Goal: Task Accomplishment & Management: Manage account settings

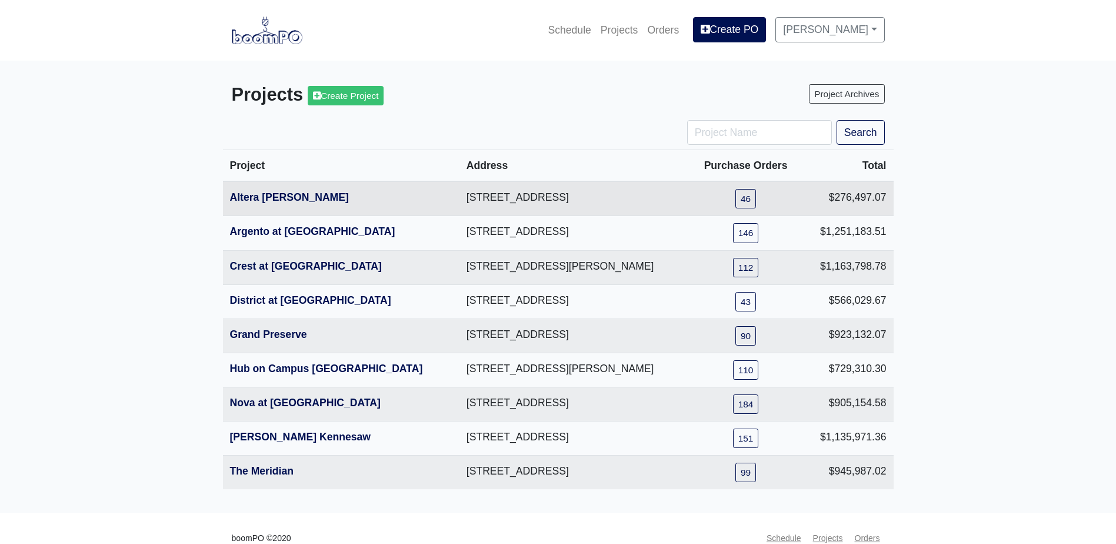
click at [265, 190] on th "Altera [PERSON_NAME]" at bounding box center [341, 198] width 237 height 35
click at [261, 199] on link "Altera [PERSON_NAME]" at bounding box center [289, 197] width 119 height 12
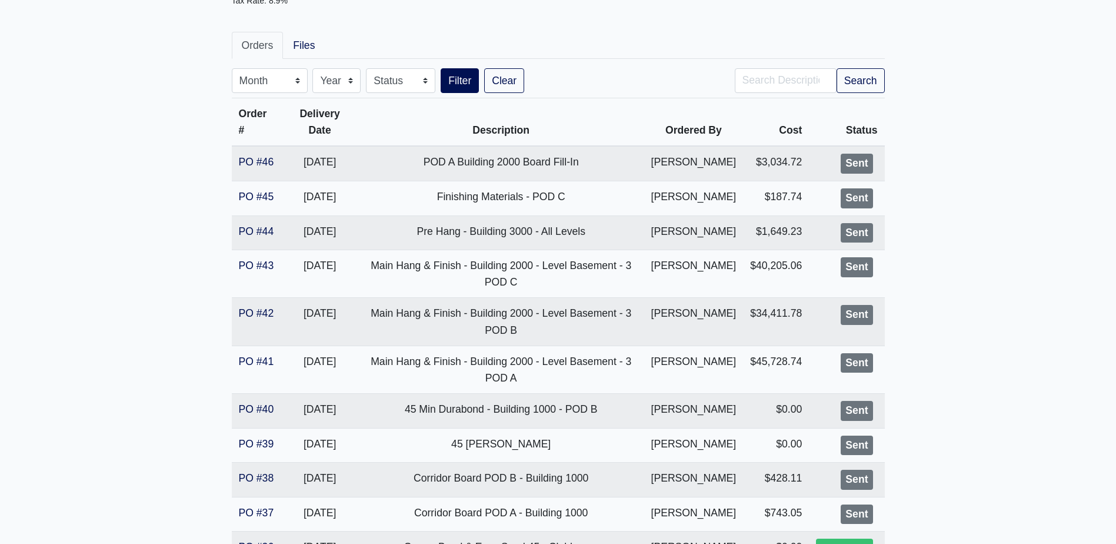
scroll to position [235, 0]
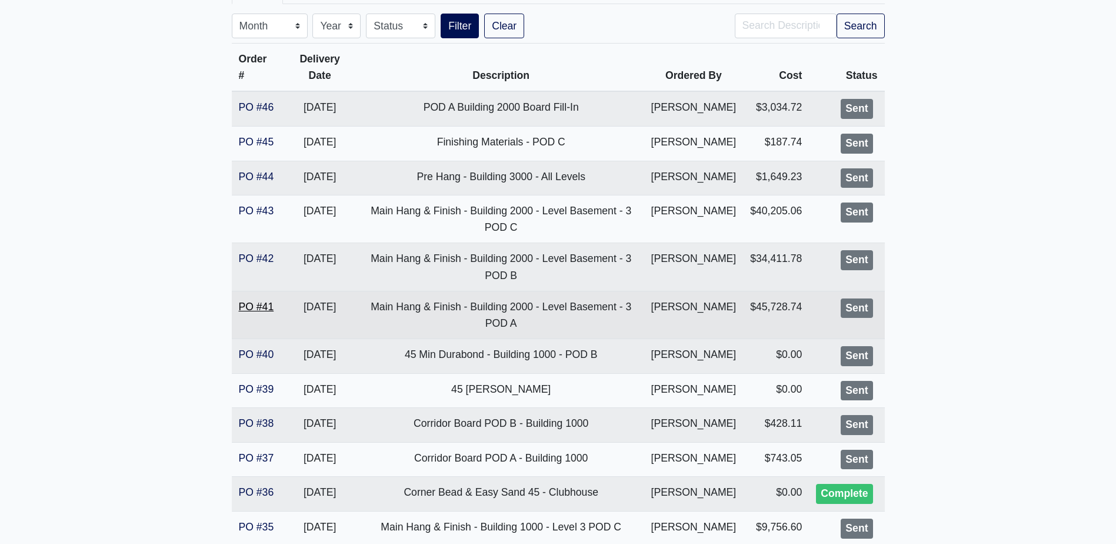
click at [264, 306] on link "PO #41" at bounding box center [256, 307] width 35 height 12
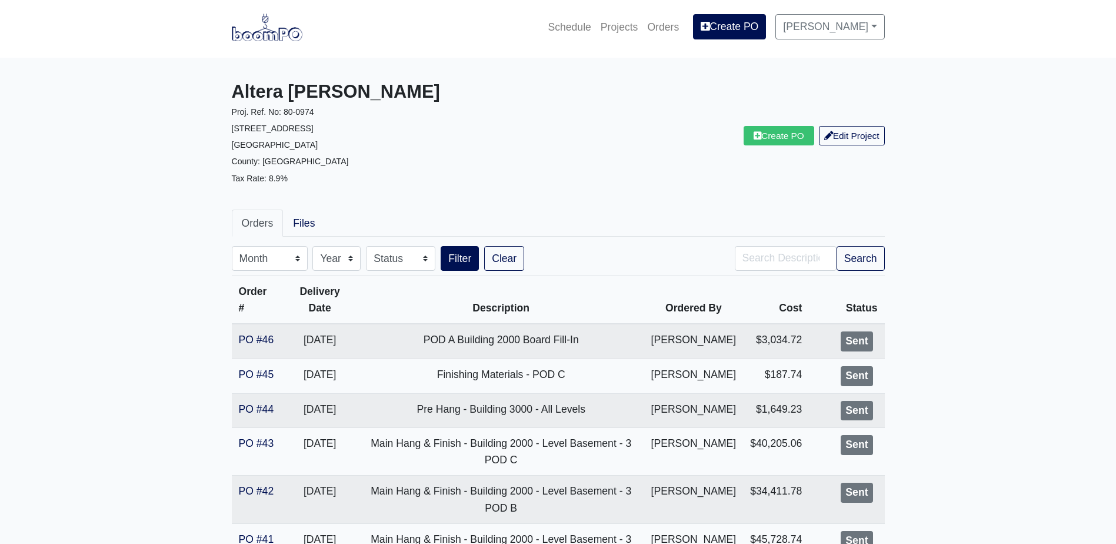
scroll to position [0, 0]
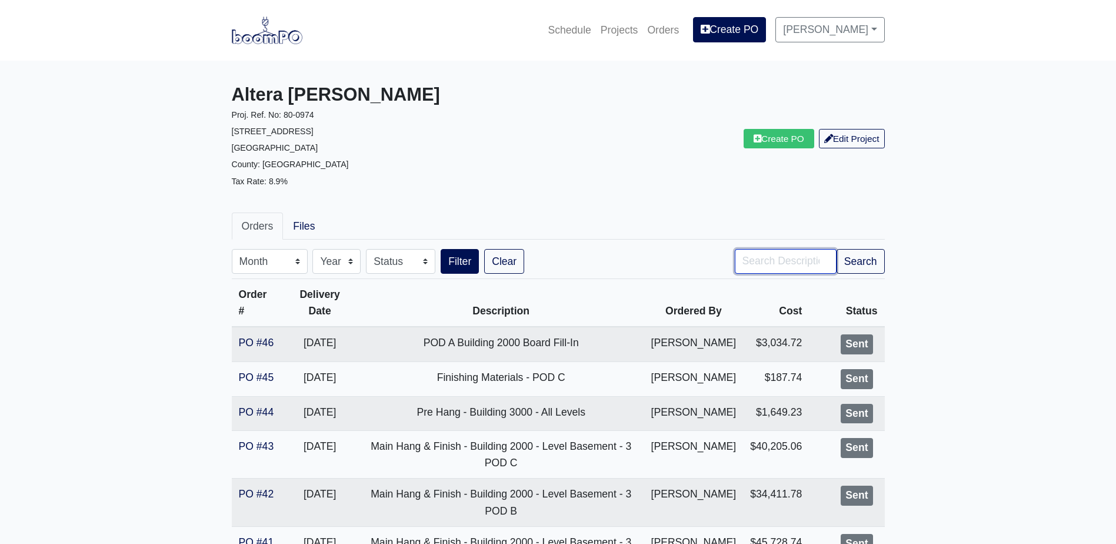
click at [766, 268] on input "Search" at bounding box center [786, 261] width 102 height 25
type input "2000"
click at [837, 249] on button "Search" at bounding box center [861, 261] width 48 height 25
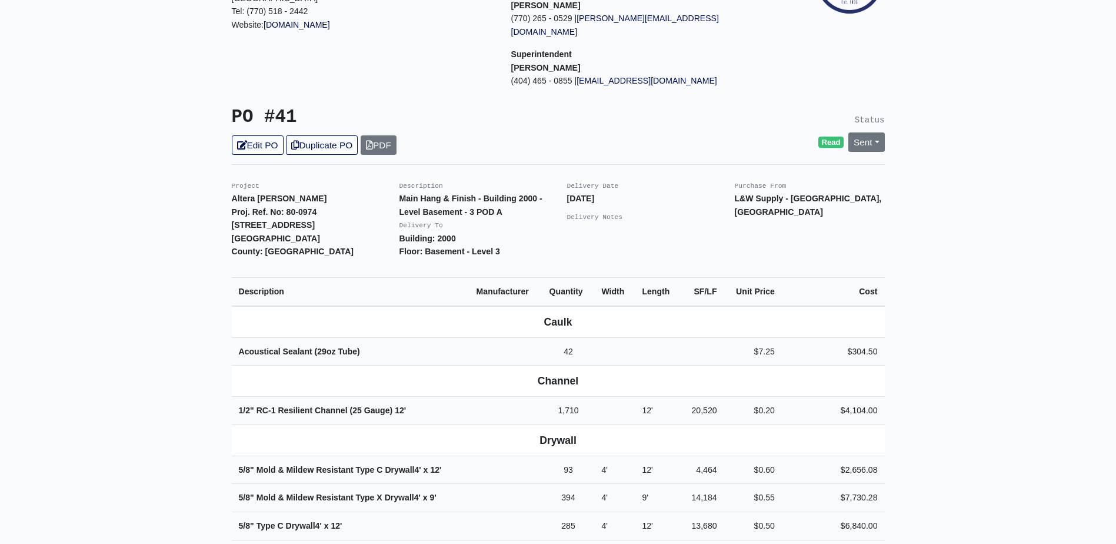
scroll to position [353, 0]
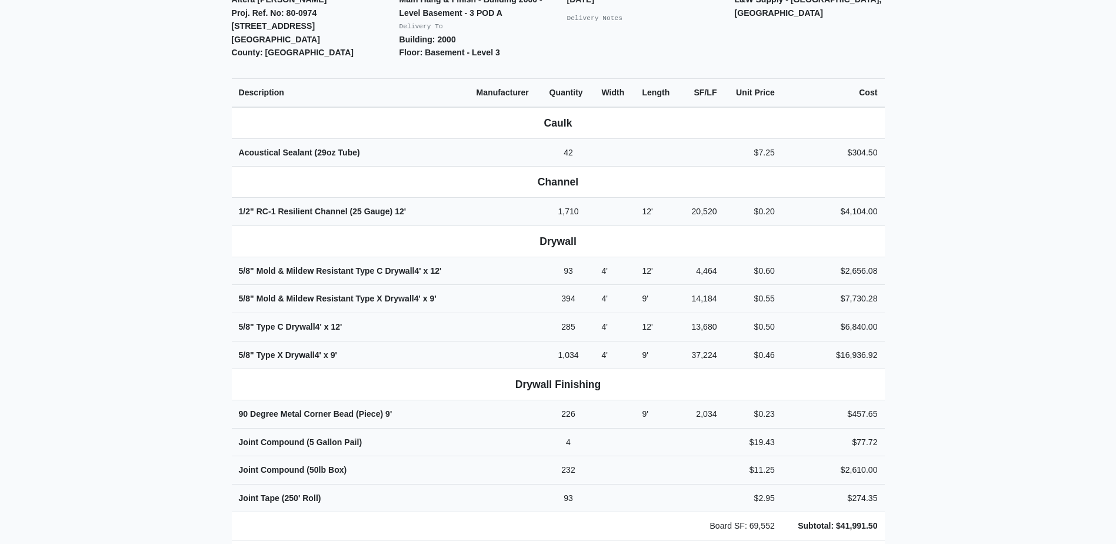
click at [192, 345] on main "Back to Project Roswell Drywall 7000 Peachtree Dunwoody Rd NE Building 5, Suite…" at bounding box center [558, 377] width 1116 height 1338
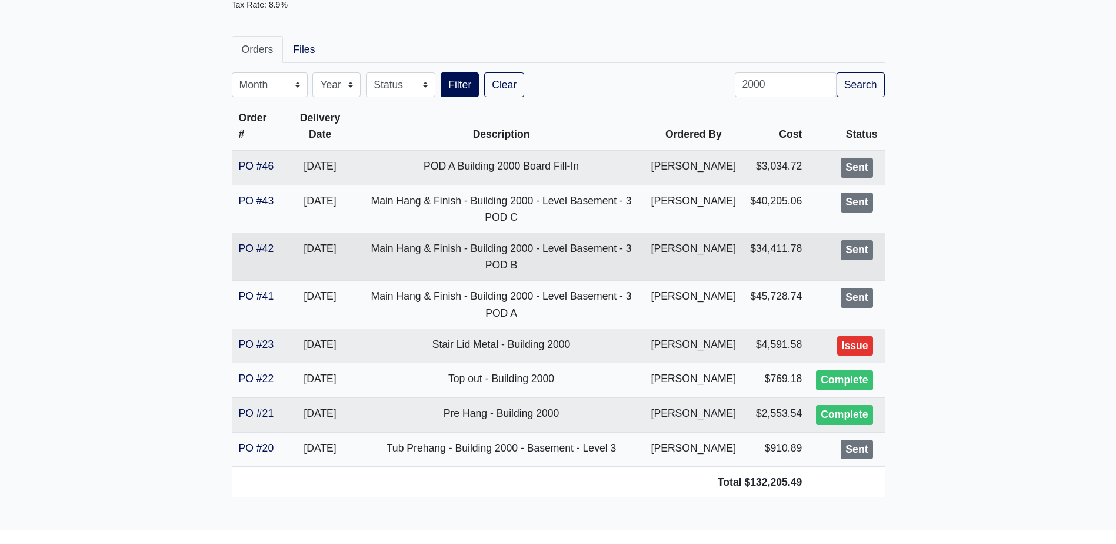
scroll to position [235, 0]
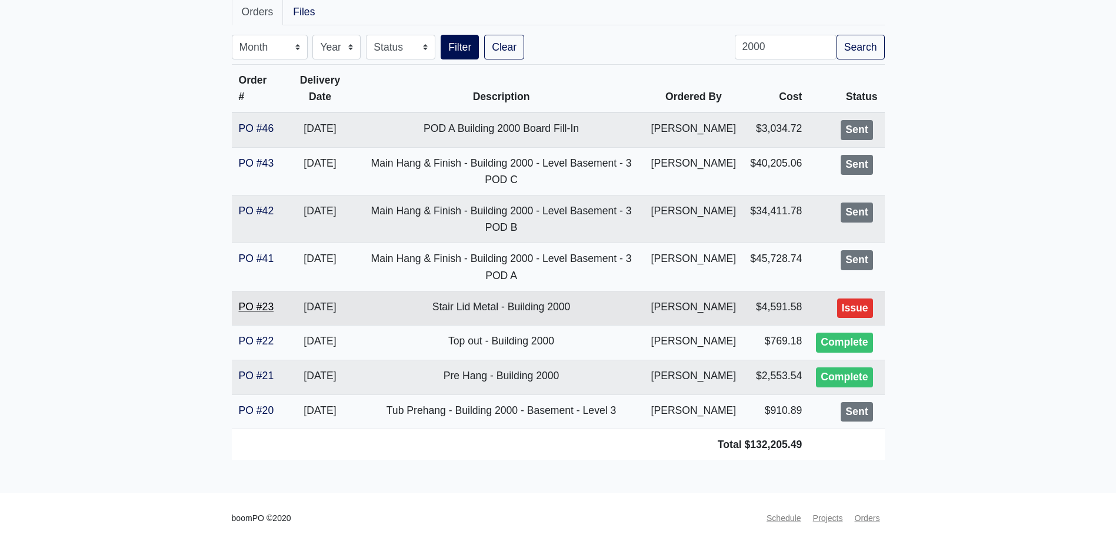
click at [262, 301] on link "PO #23" at bounding box center [256, 307] width 35 height 12
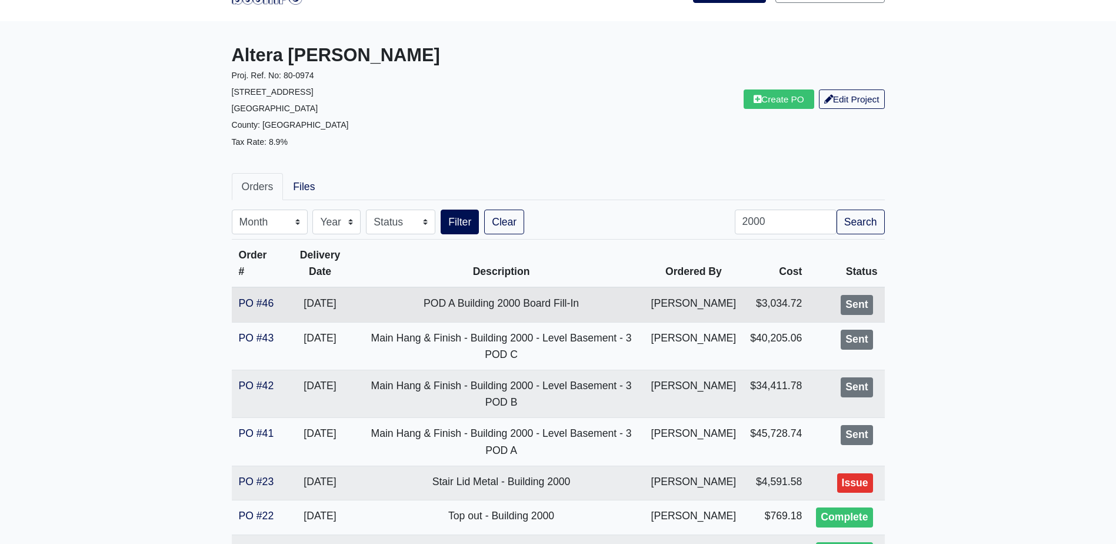
scroll to position [59, 0]
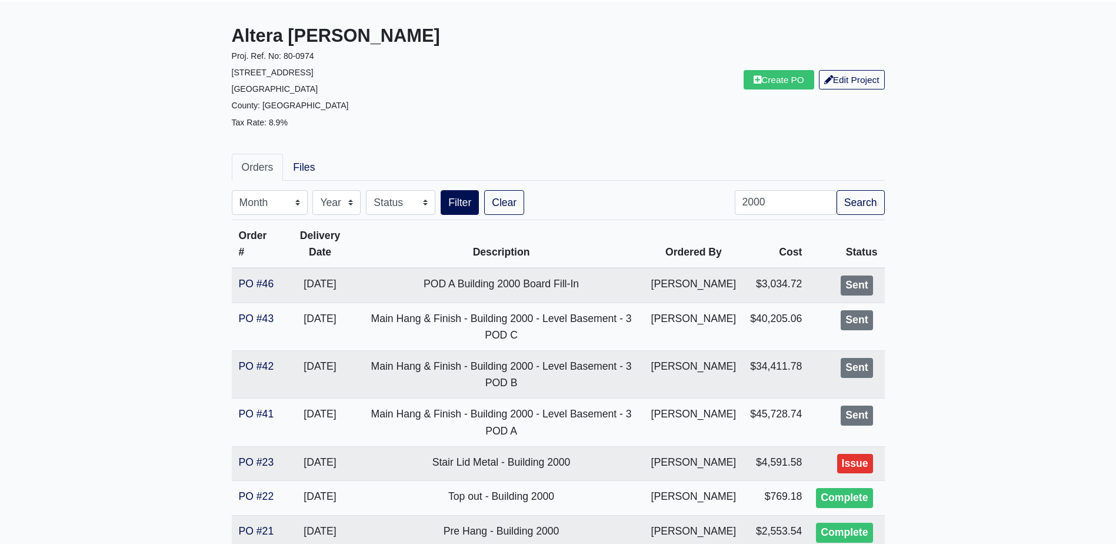
click at [131, 264] on main "Altera Ben Hill Proj. Ref. No: 80-0974 2750 Barge Rd Sw Atlanta, GA 30331 Count…" at bounding box center [558, 325] width 1116 height 646
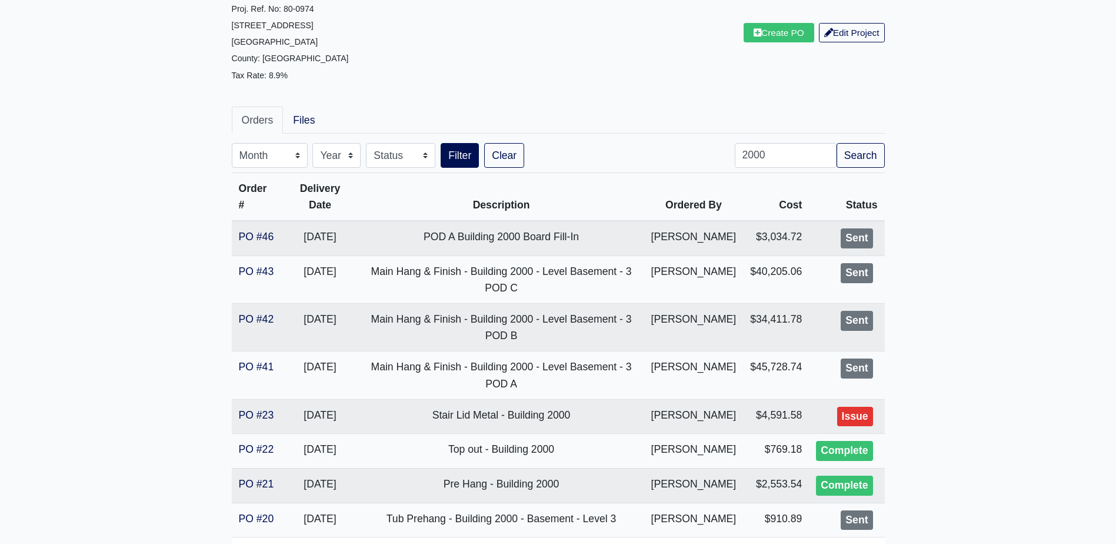
scroll to position [177, 0]
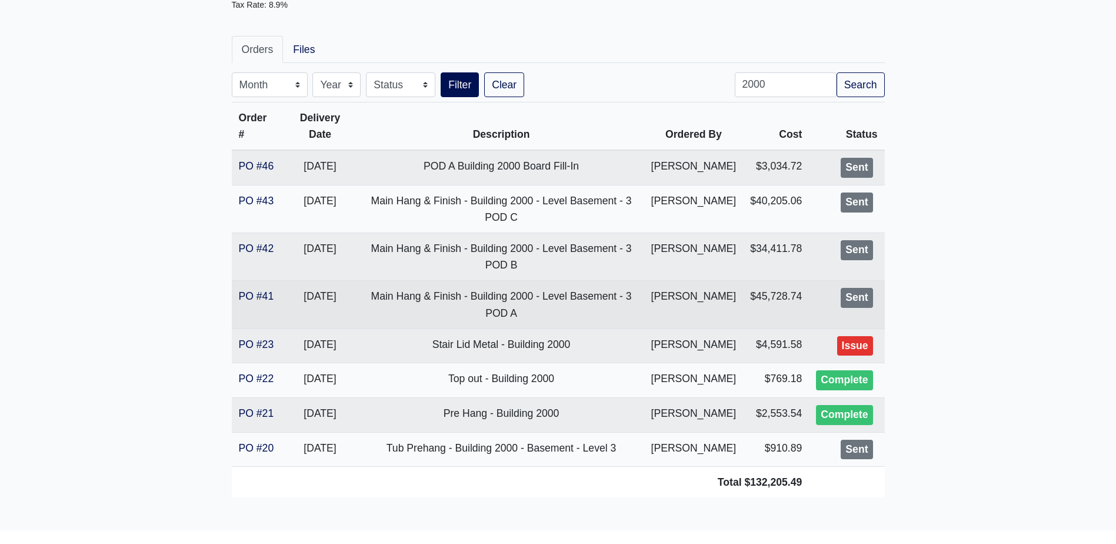
click at [260, 302] on td "PO #41" at bounding box center [257, 305] width 50 height 48
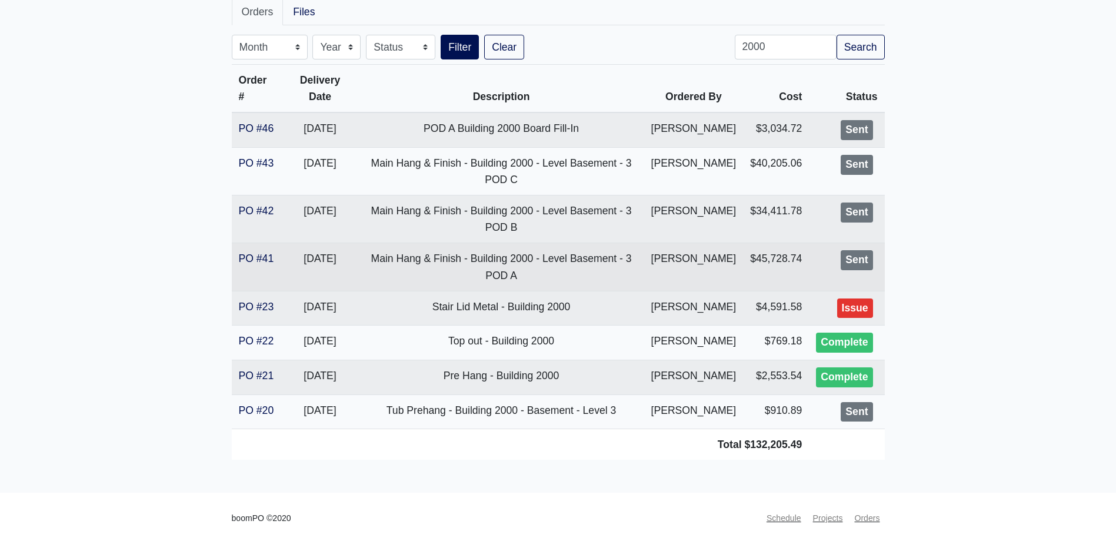
scroll to position [235, 0]
click at [272, 252] on link "PO #41" at bounding box center [256, 258] width 35 height 12
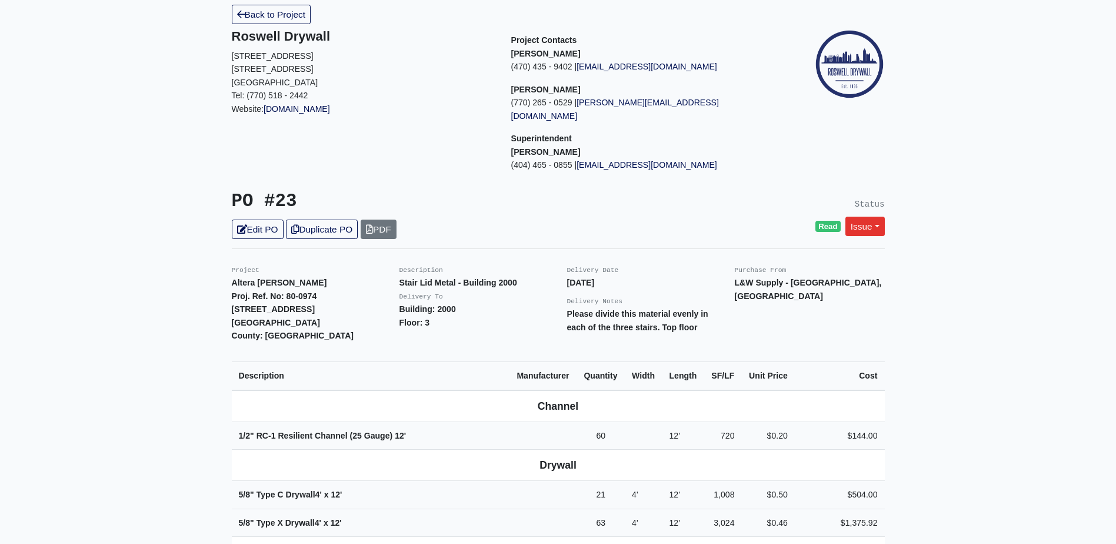
scroll to position [235, 0]
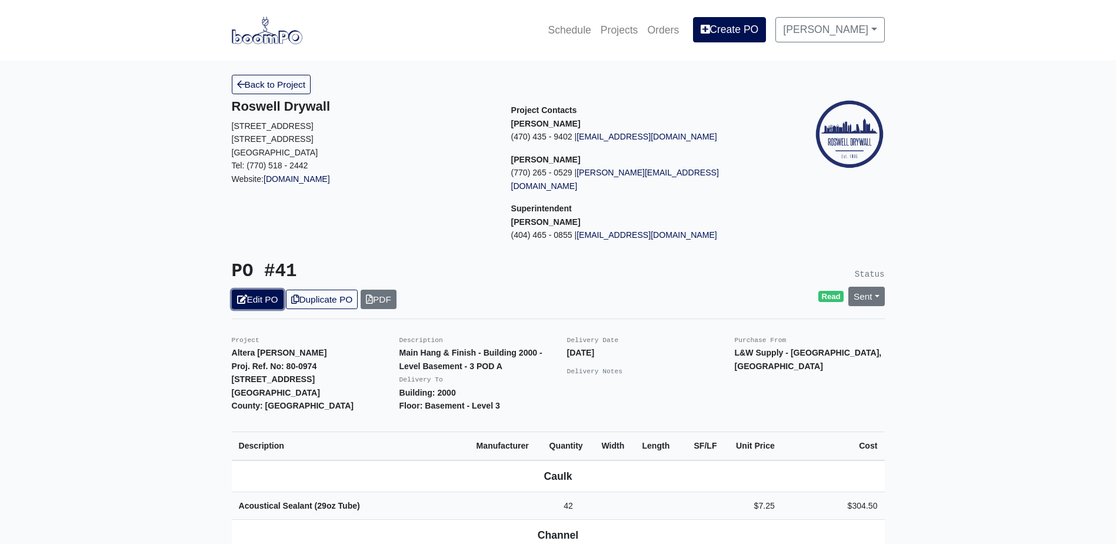
click at [246, 289] on link "Edit PO" at bounding box center [258, 298] width 52 height 19
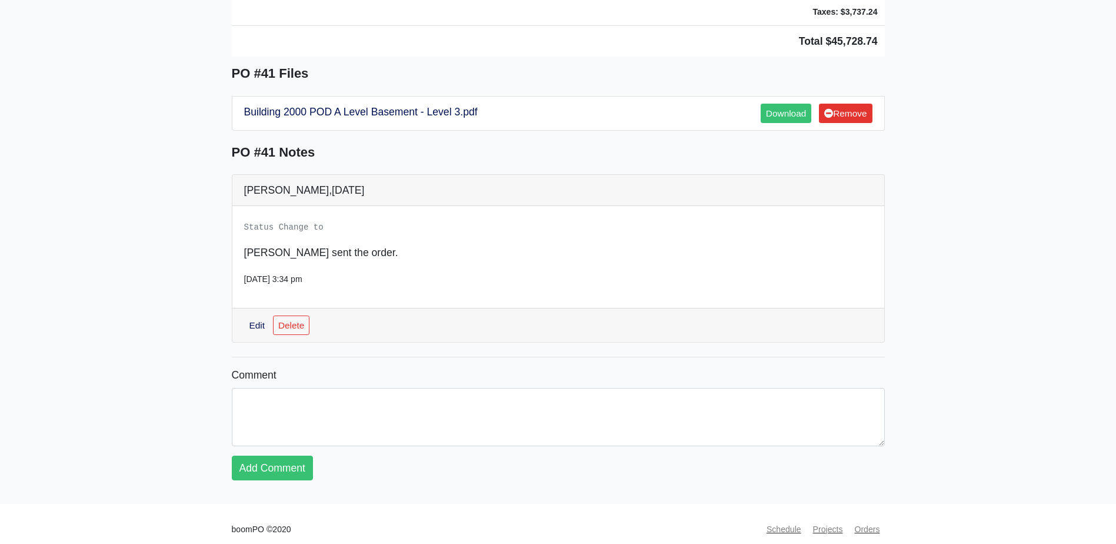
scroll to position [777, 0]
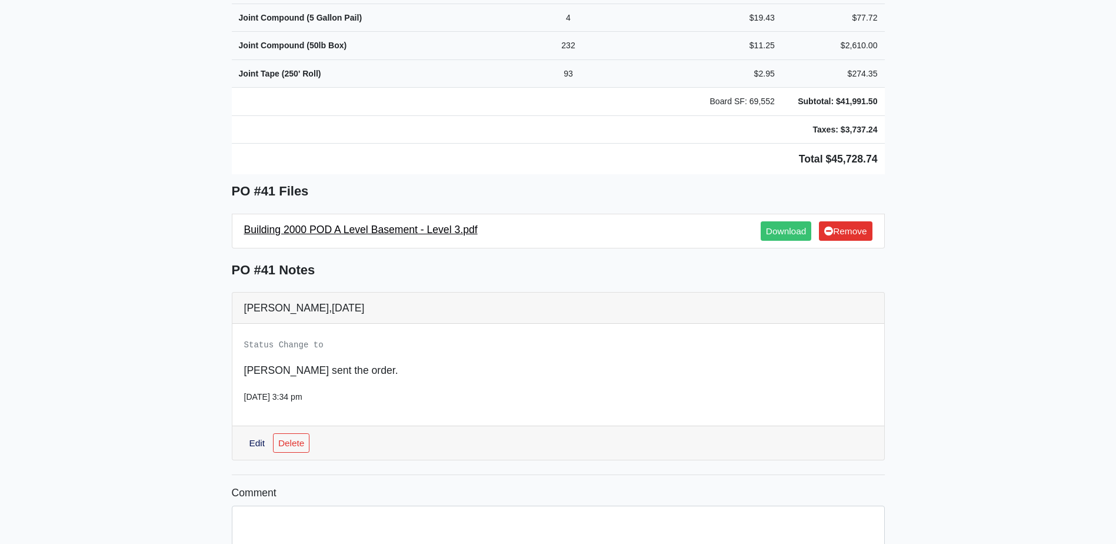
click at [361, 224] on link "Building 2000 POD A Level Basement - Level 3.pdf" at bounding box center [361, 230] width 234 height 12
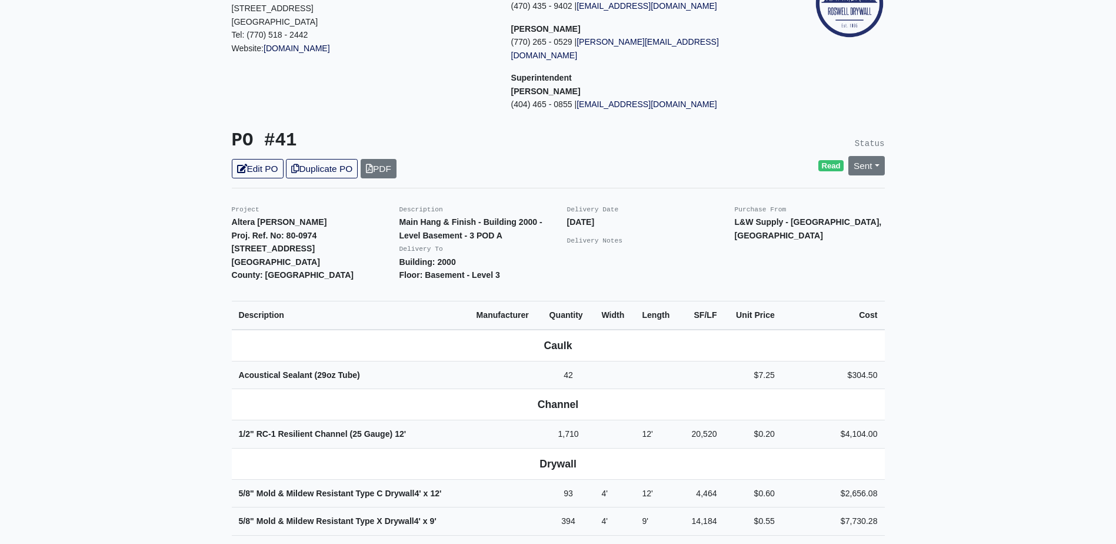
scroll to position [130, 0]
click at [250, 159] on link "Edit PO" at bounding box center [258, 168] width 52 height 19
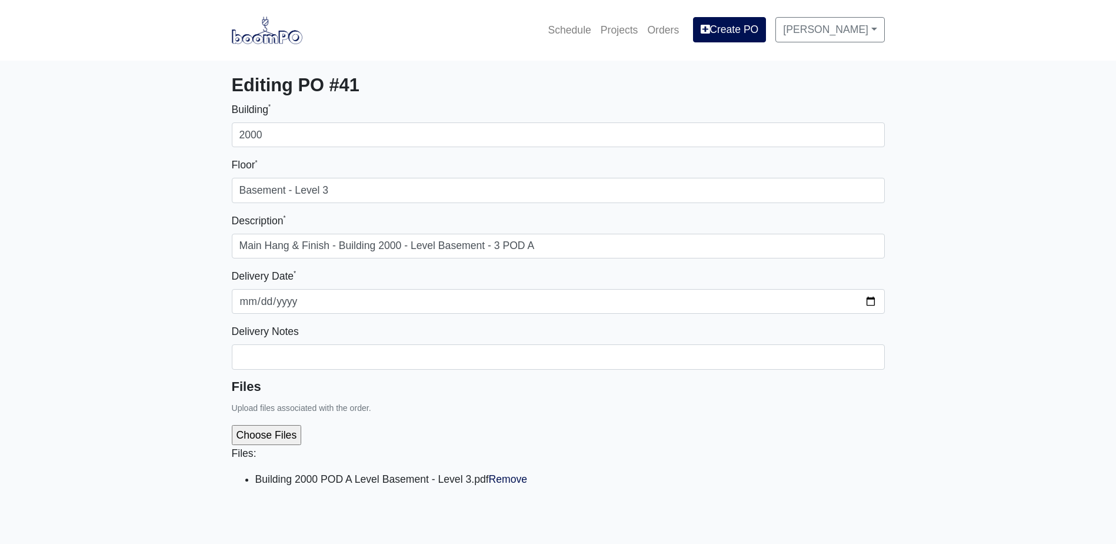
select select
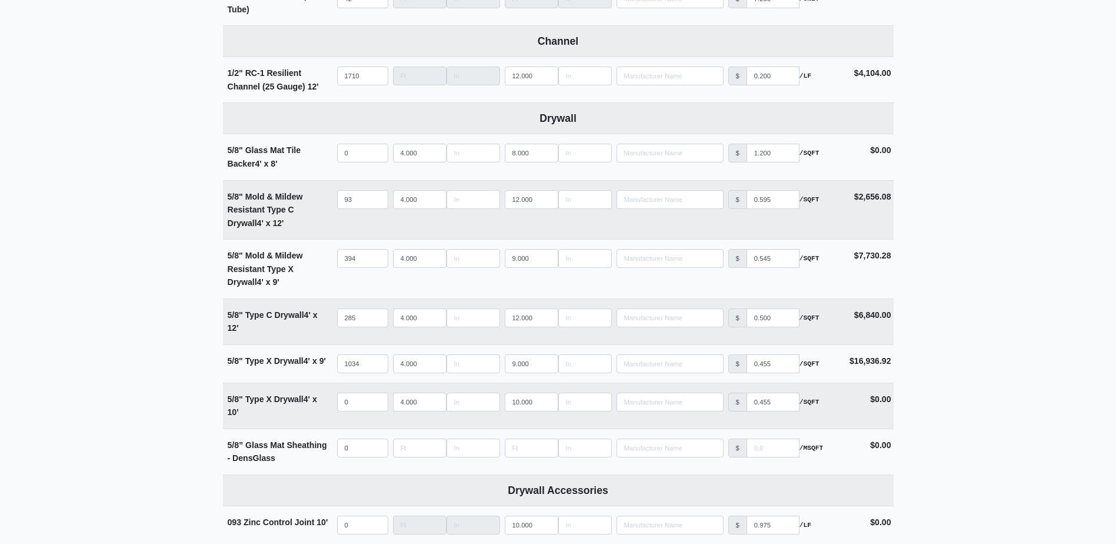
scroll to position [647, 0]
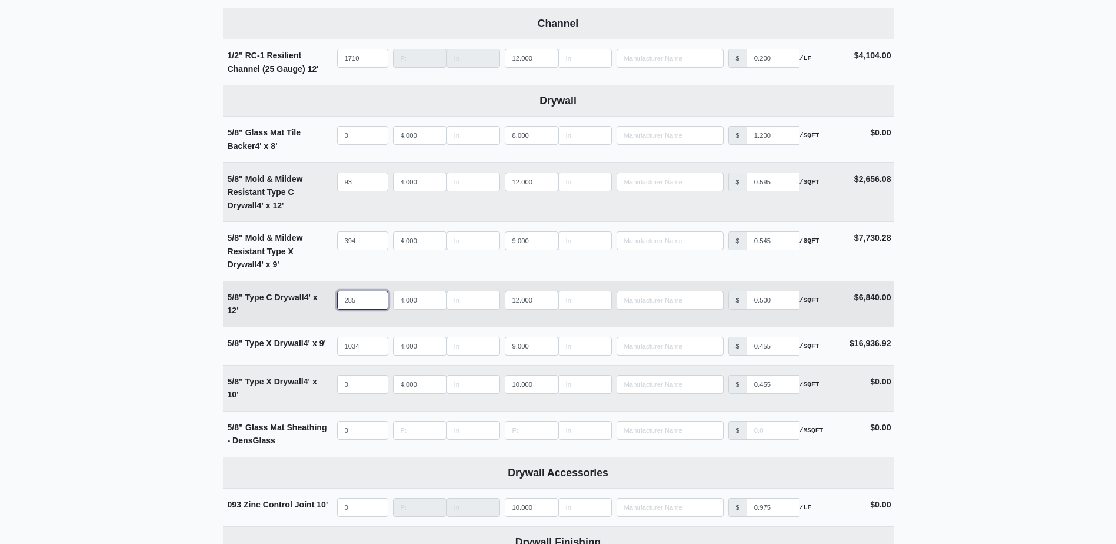
click at [362, 304] on input "285" at bounding box center [362, 300] width 51 height 19
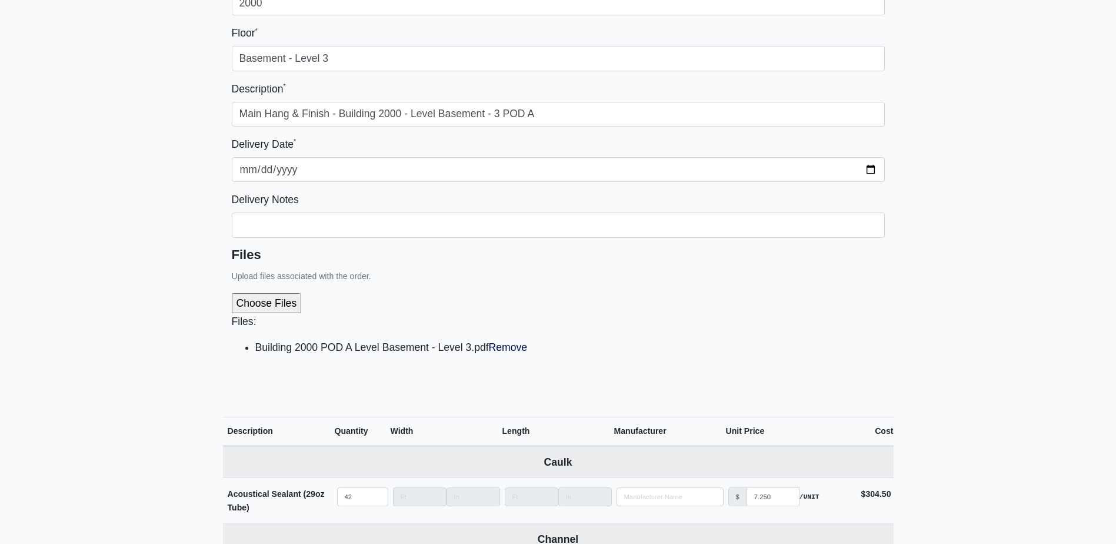
scroll to position [59, 0]
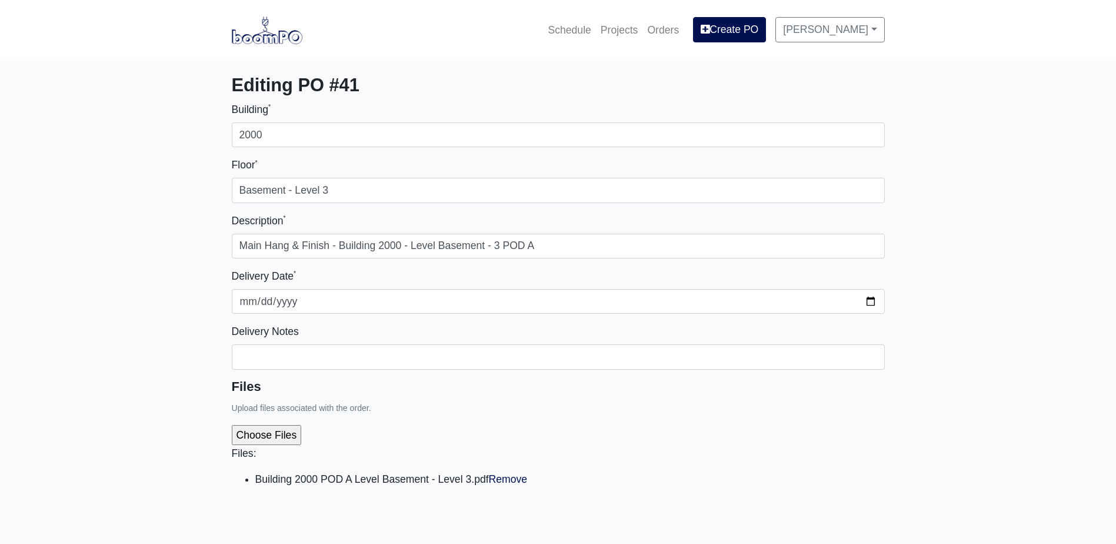
select select
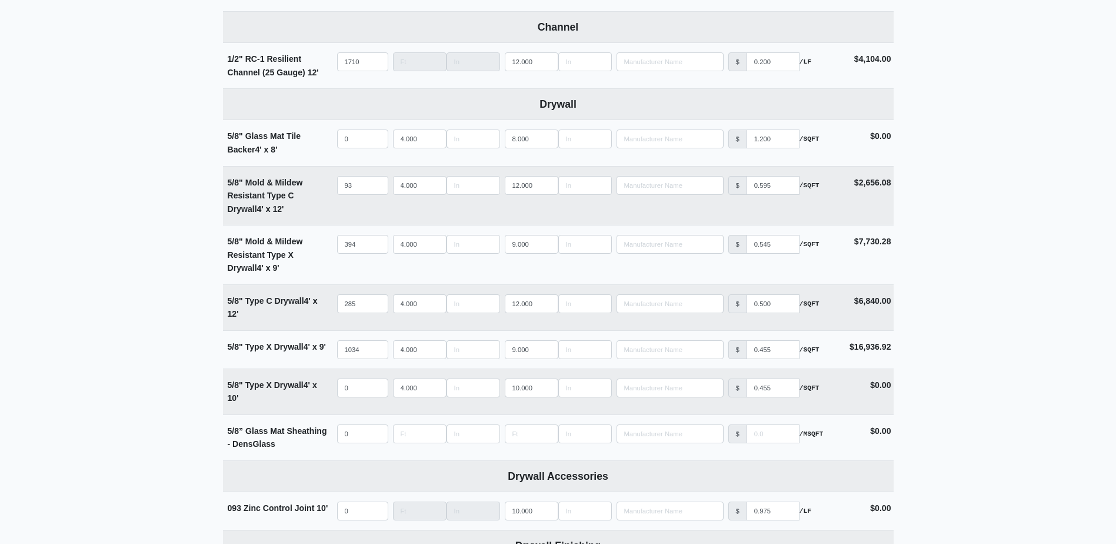
scroll to position [706, 0]
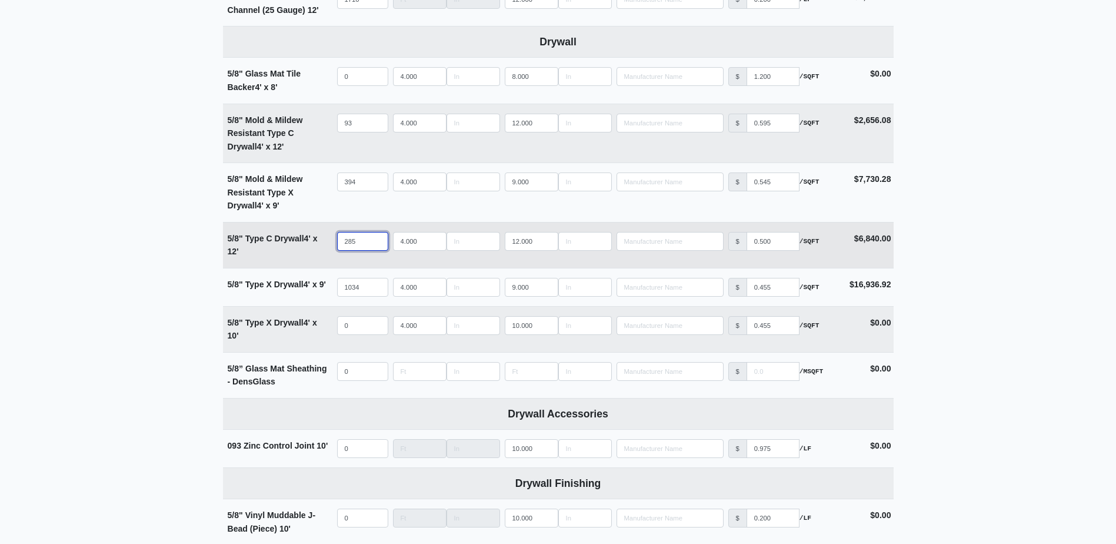
click at [367, 244] on input "285" at bounding box center [362, 241] width 51 height 19
type input "28"
select select
type input "2"
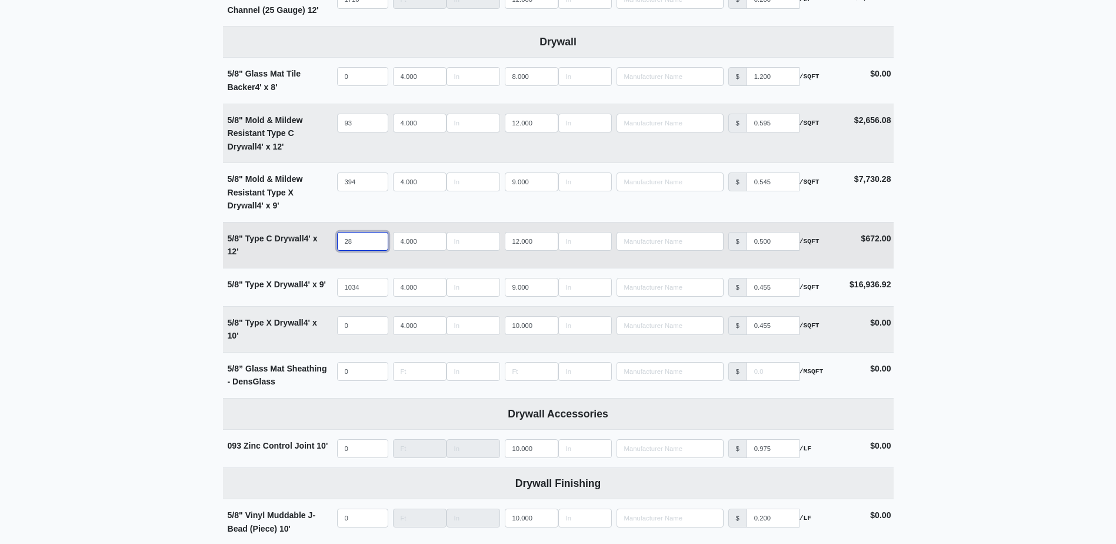
select select
type input "29"
select select
type input "297"
select select
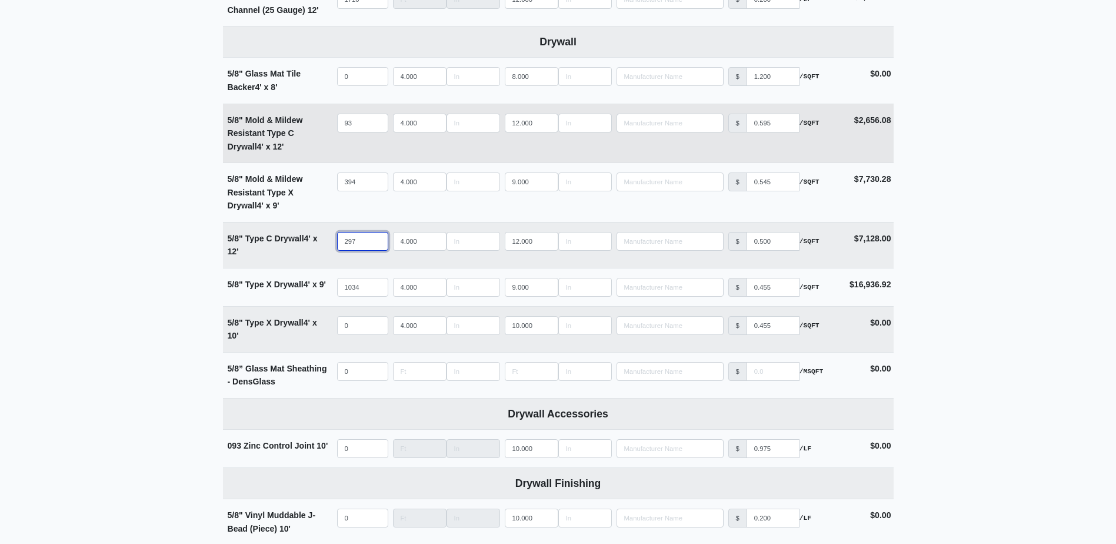
type input "297"
click at [358, 122] on input "93" at bounding box center [362, 123] width 51 height 19
type input "7"
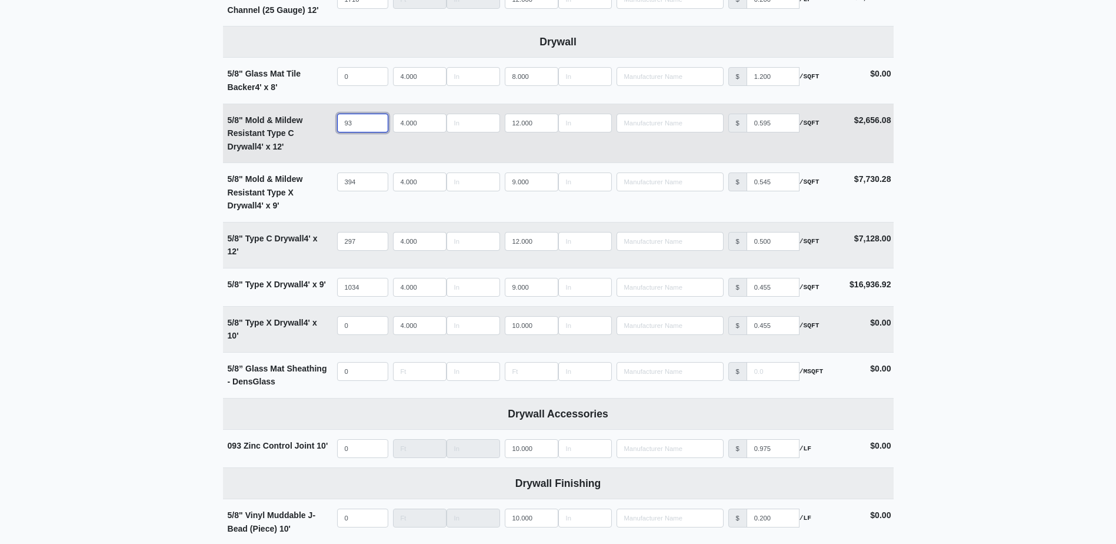
select select
type input "79"
select select
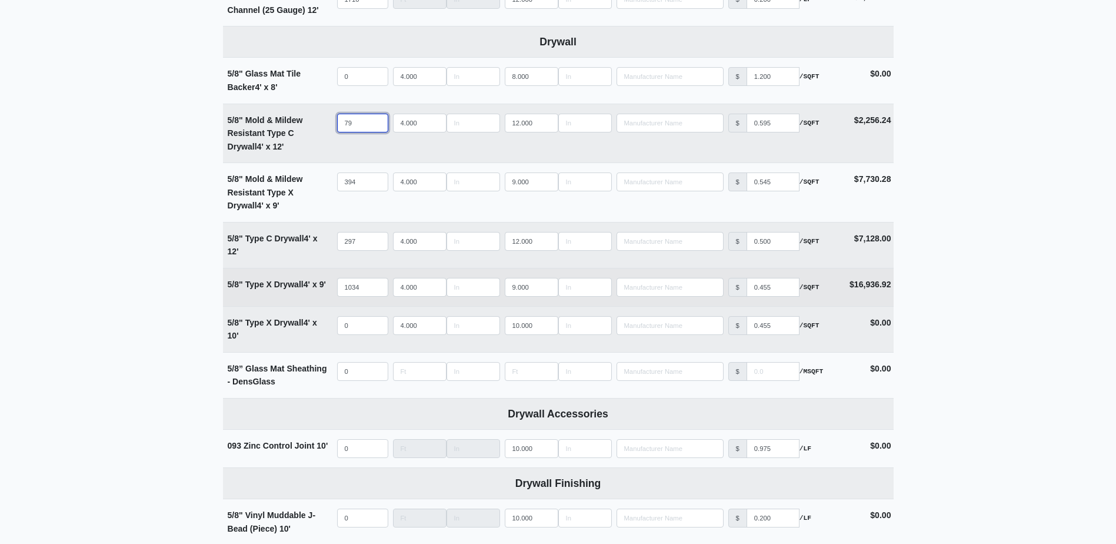
type input "79"
click at [361, 294] on input "1034" at bounding box center [362, 287] width 51 height 19
type input "103"
select select
type input "10"
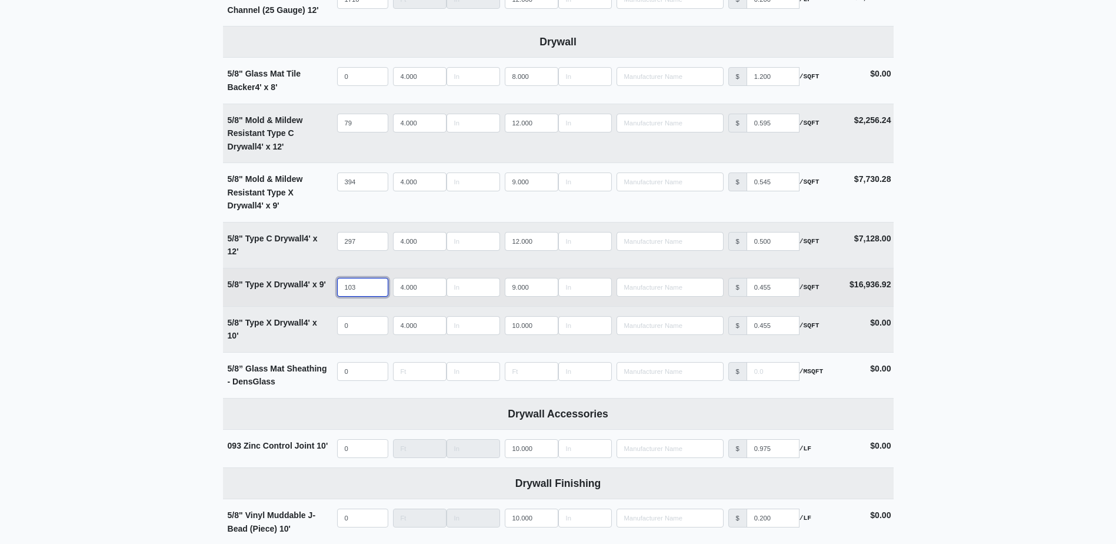
select select
type input "106"
select select
type input "1064"
select select
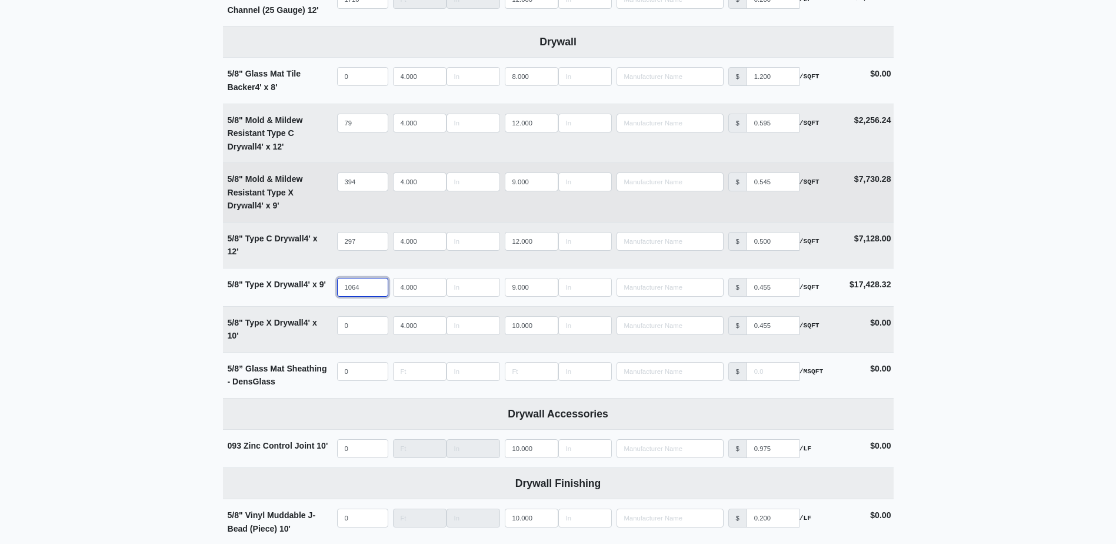
type input "1064"
click at [360, 182] on input "394" at bounding box center [362, 181] width 51 height 19
type input "39"
select select
type input "3"
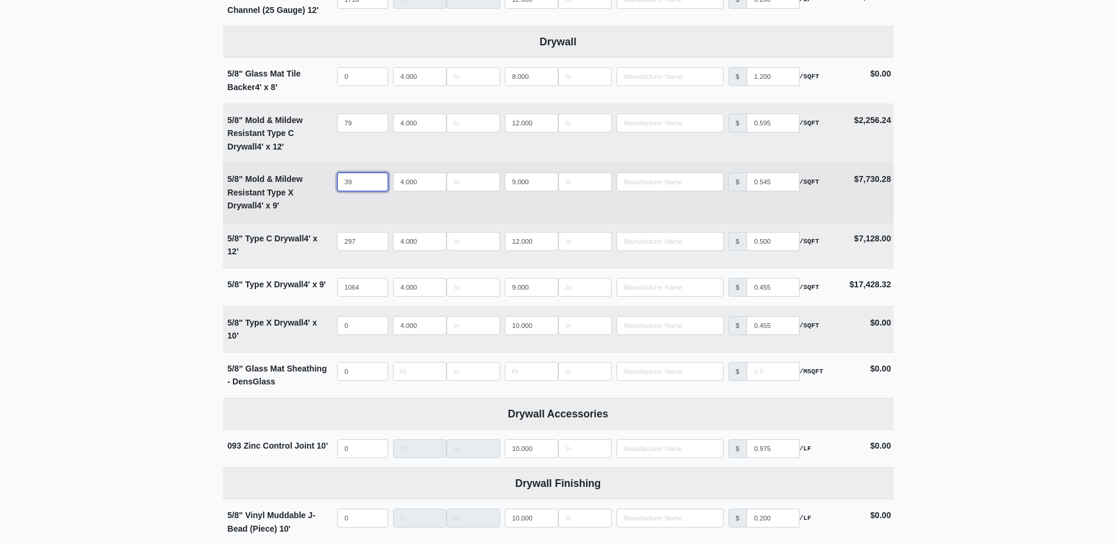
select select
type input "33"
select select
type input "331"
select select
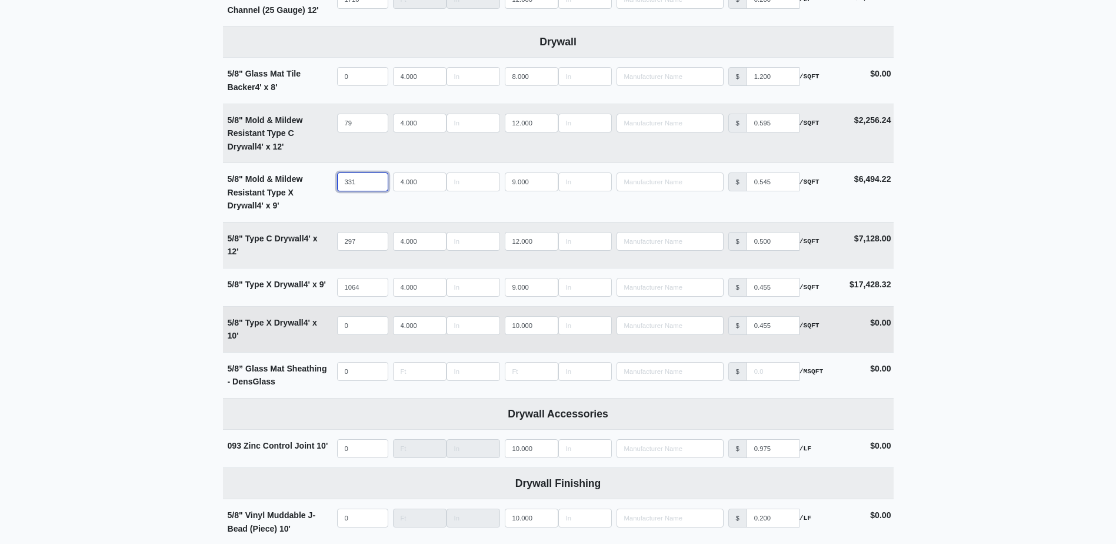
type input "331"
click at [545, 325] on input "11" at bounding box center [532, 325] width 54 height 19
type input "12"
click at [545, 325] on input "12" at bounding box center [532, 325] width 54 height 19
click at [355, 328] on input "quantity" at bounding box center [362, 325] width 51 height 19
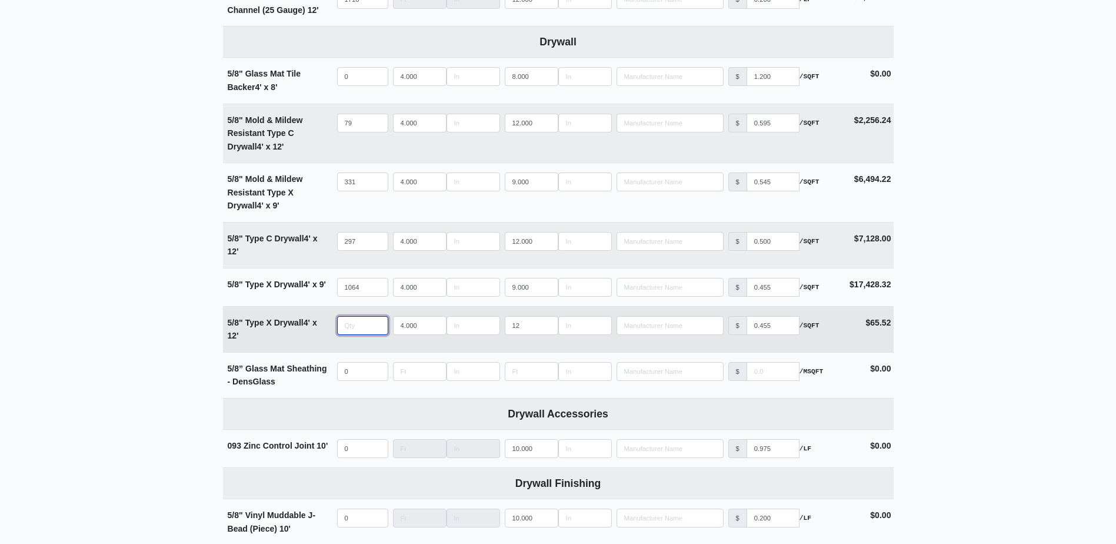
type input "3"
select select
type input "36"
select select
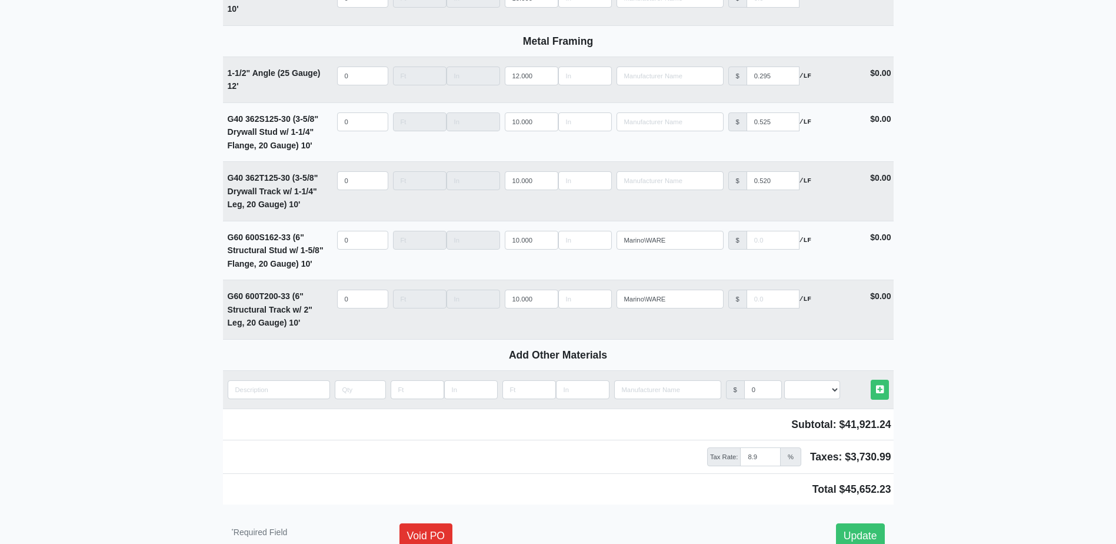
scroll to position [1669, 0]
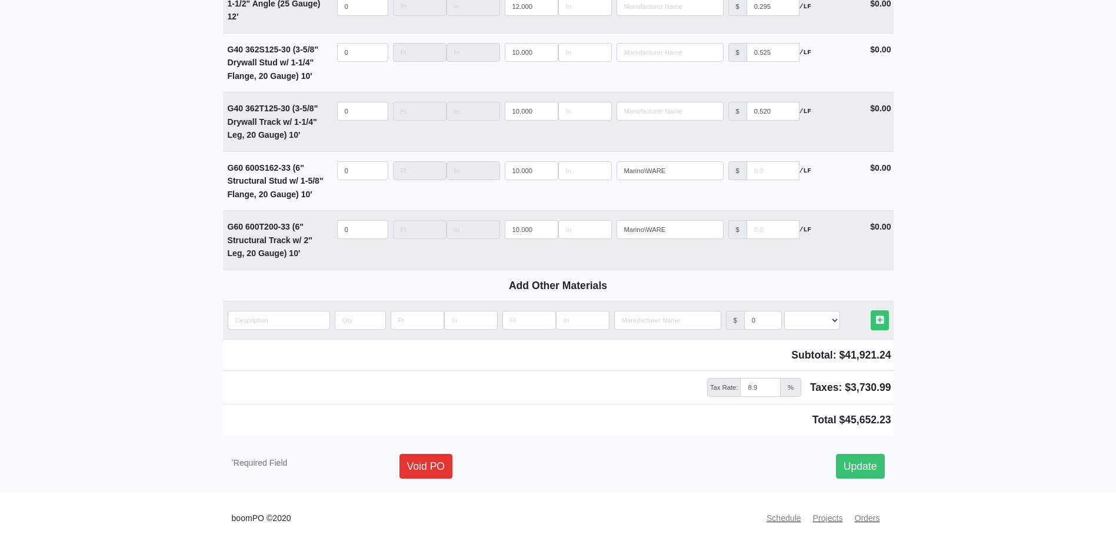
type input "36"
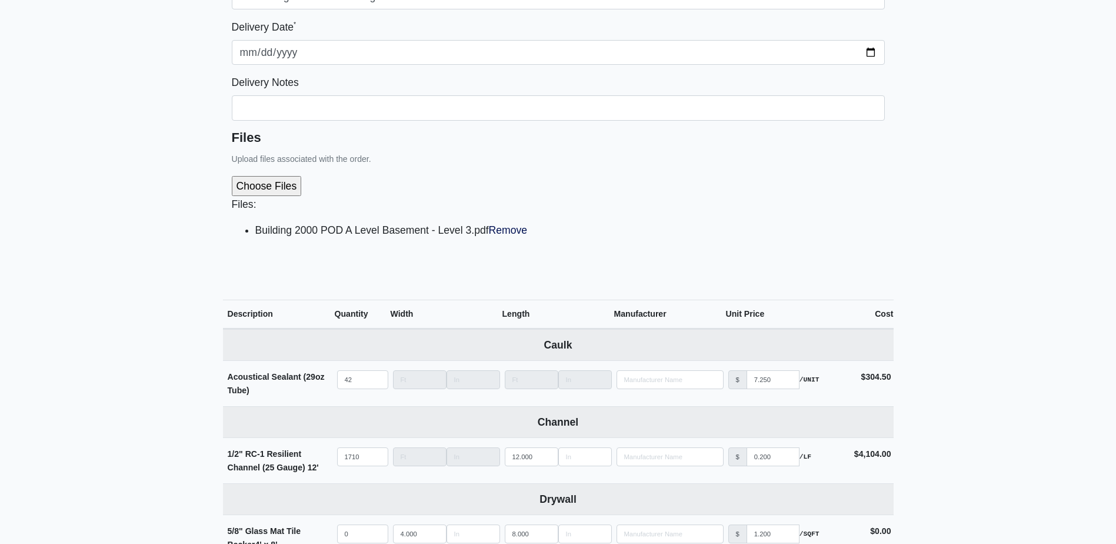
scroll to position [139, 0]
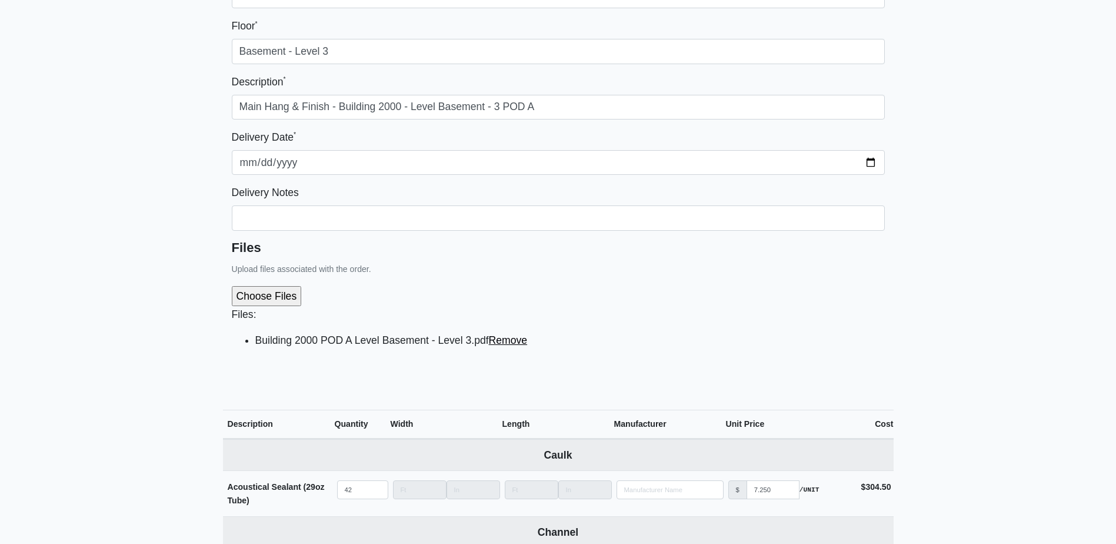
click at [520, 345] on link "Remove" at bounding box center [508, 340] width 39 height 12
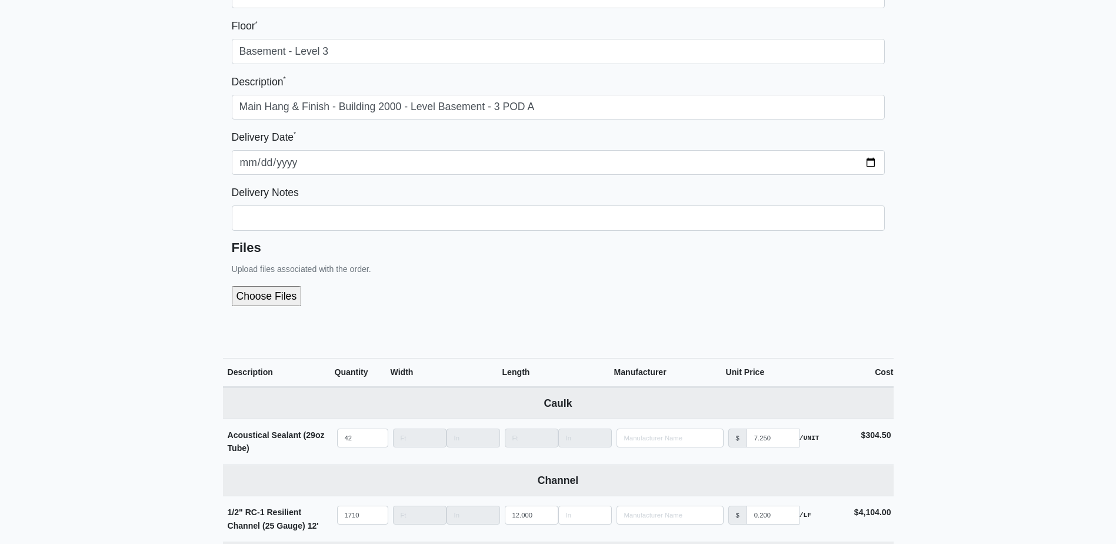
click at [295, 292] on input "file" at bounding box center [330, 296] width 196 height 20
type input "C:\fakepath\Building 2000 POD A Level Basement - Level 3.pdf"
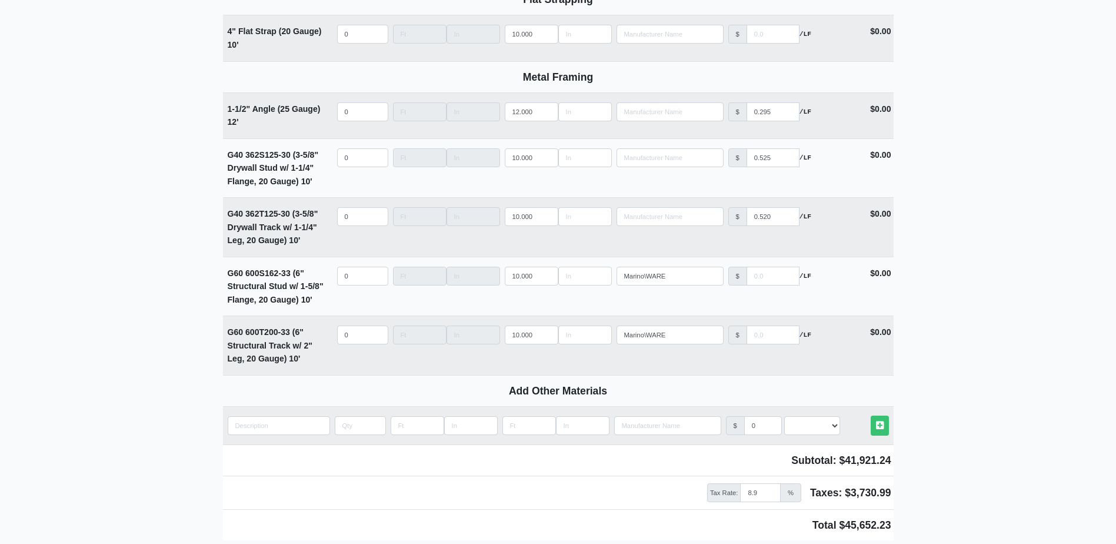
scroll to position [1669, 0]
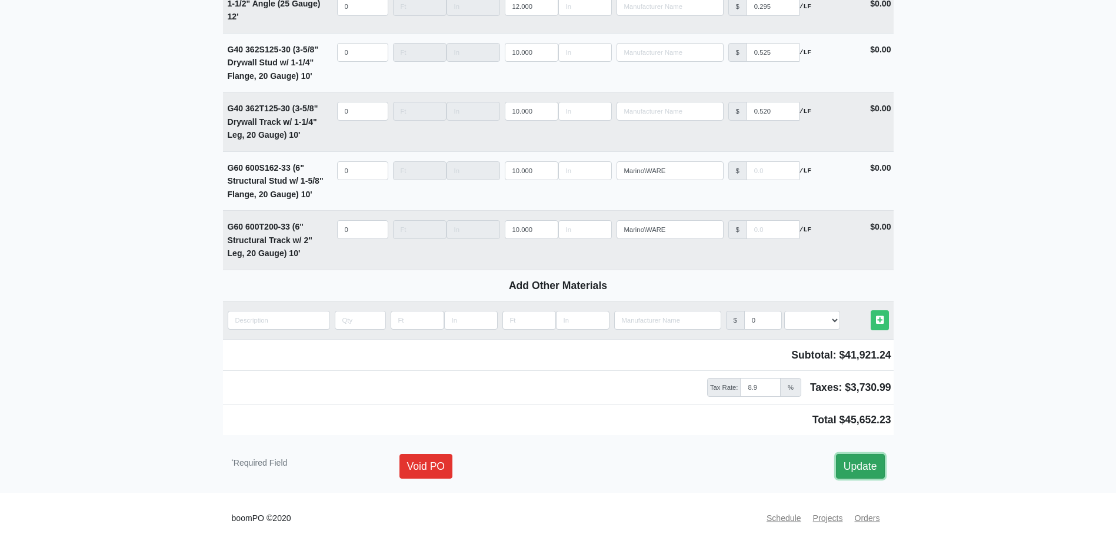
click at [858, 464] on link "Update" at bounding box center [860, 466] width 49 height 25
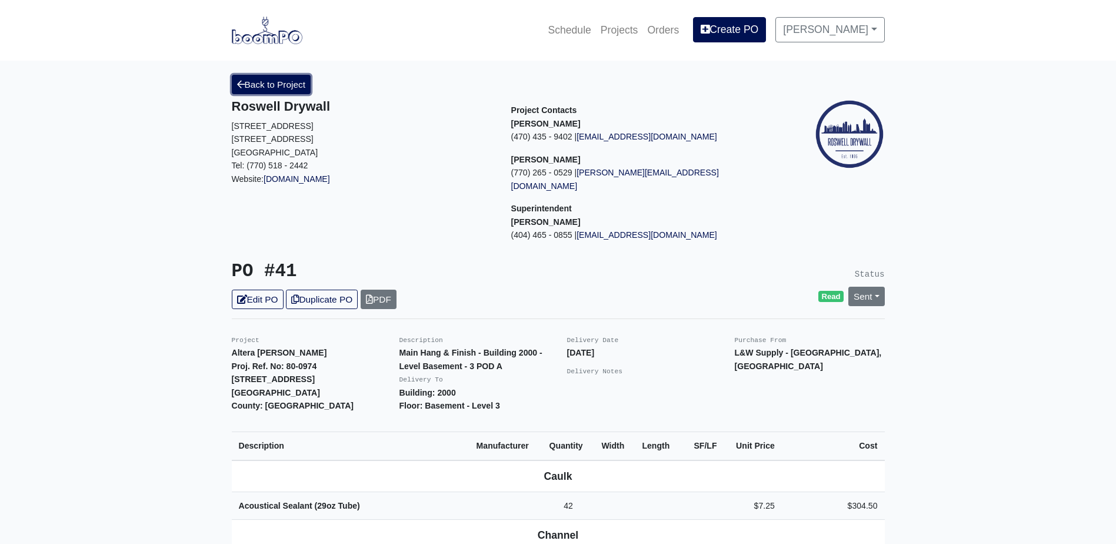
click at [250, 87] on link "Back to Project" at bounding box center [271, 84] width 79 height 19
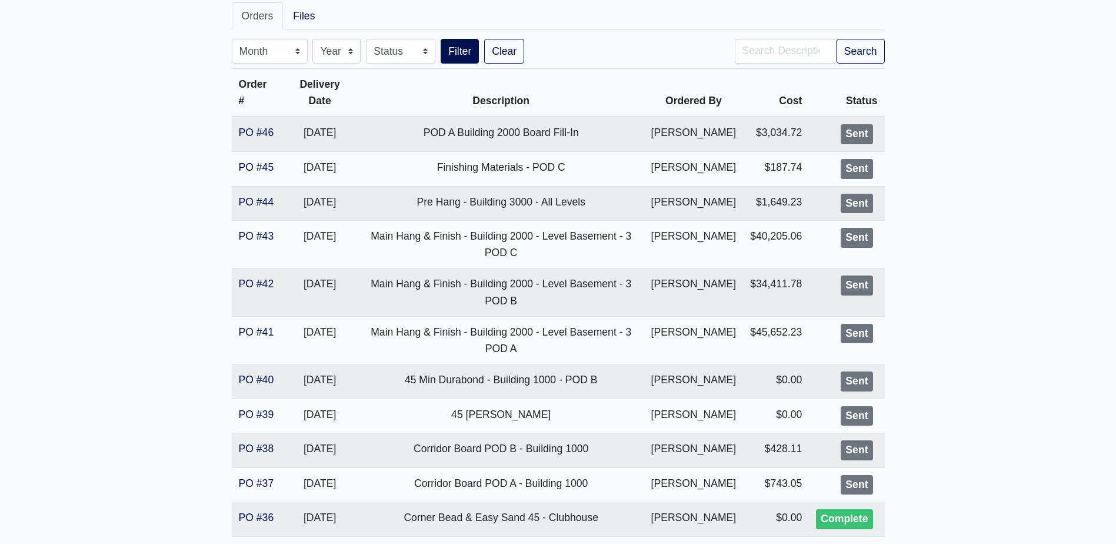
scroll to position [235, 0]
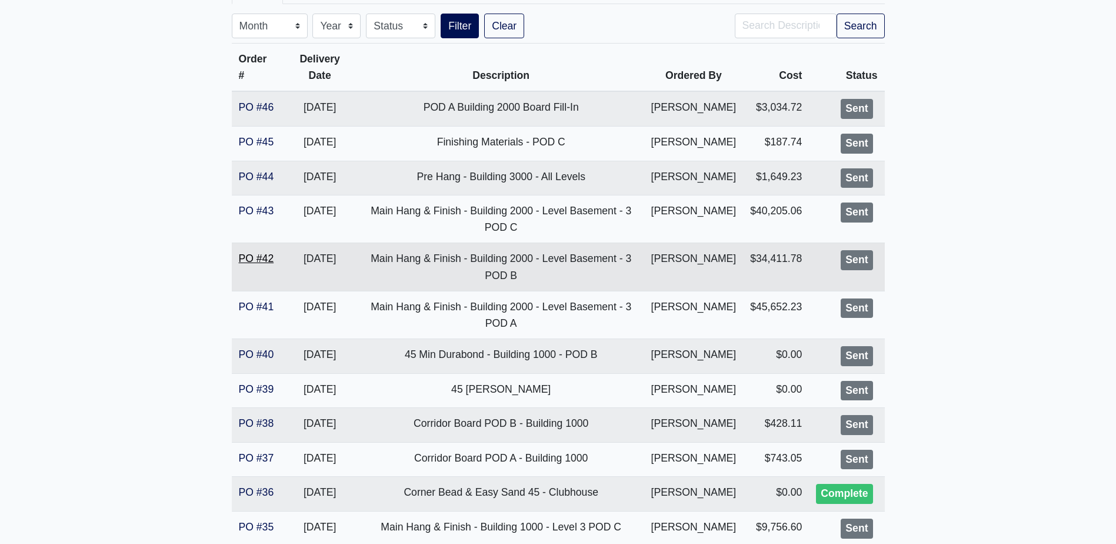
click at [258, 260] on link "PO #42" at bounding box center [256, 258] width 35 height 12
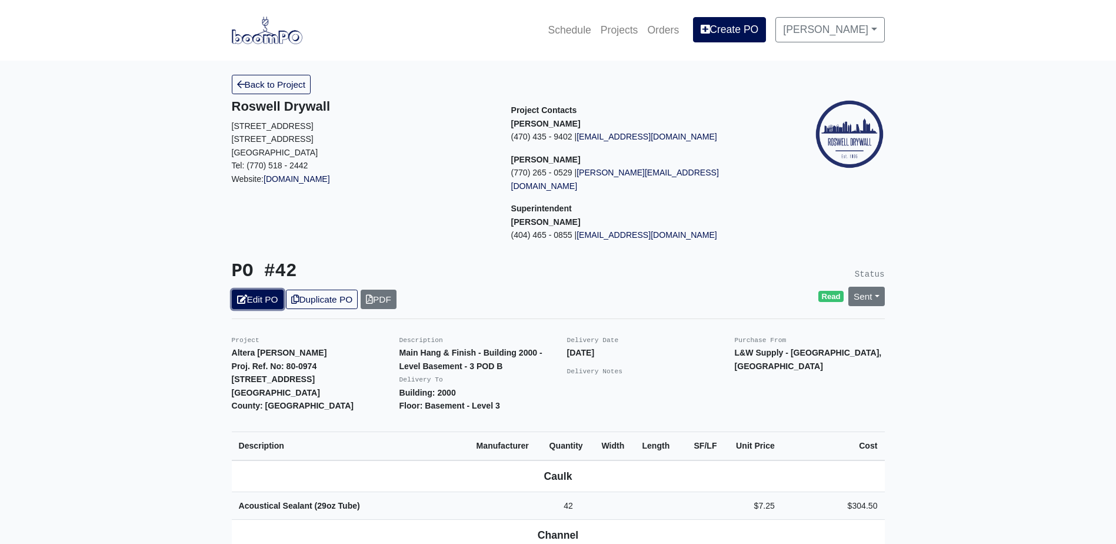
click at [252, 289] on link "Edit PO" at bounding box center [258, 298] width 52 height 19
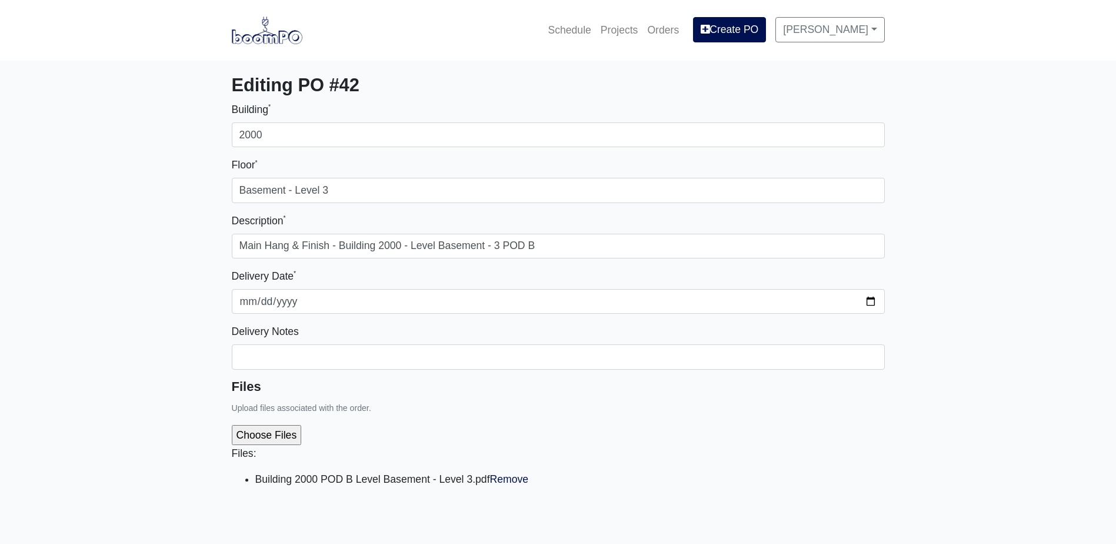
select select
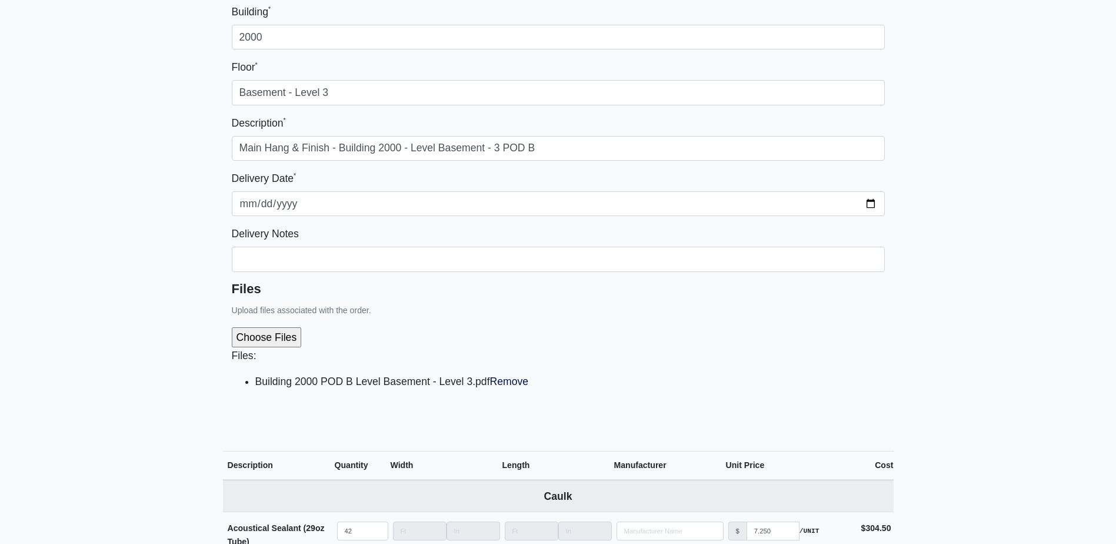
scroll to position [353, 0]
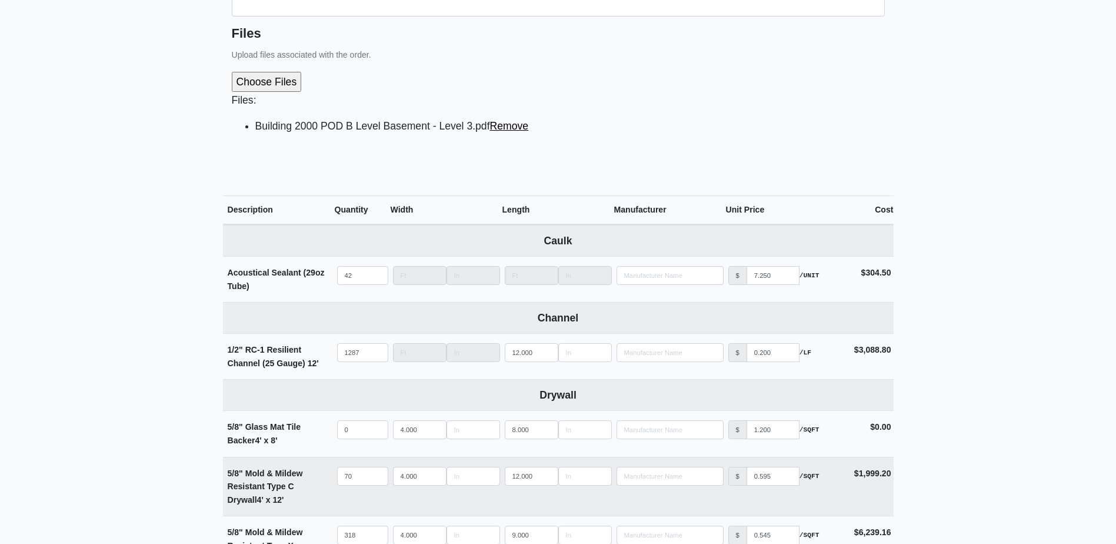
click at [511, 129] on link "Remove" at bounding box center [509, 126] width 39 height 12
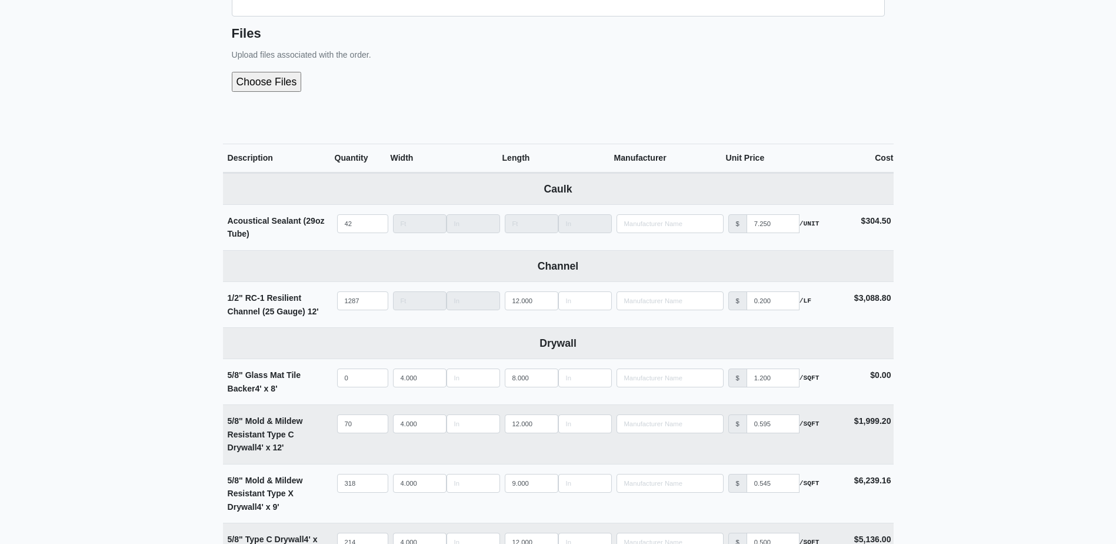
click at [281, 90] on input "file" at bounding box center [330, 82] width 196 height 20
type input "C:\fakepath\Building 2000 POD B Level Basement - Level 3.pdf"
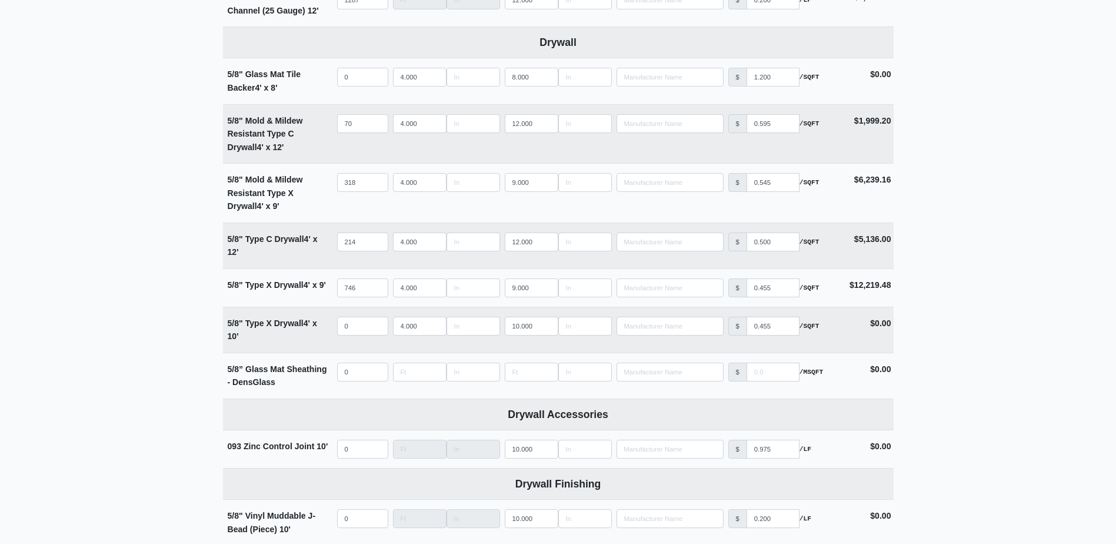
scroll to position [706, 0]
click at [361, 129] on input "70" at bounding box center [362, 123] width 51 height 19
type input "5"
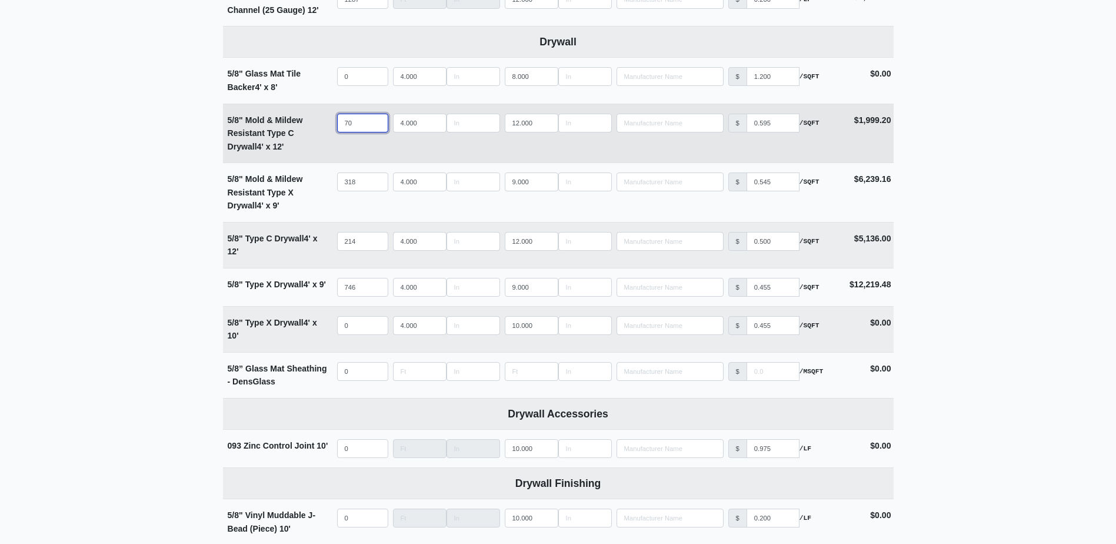
select select
type input "56"
select select
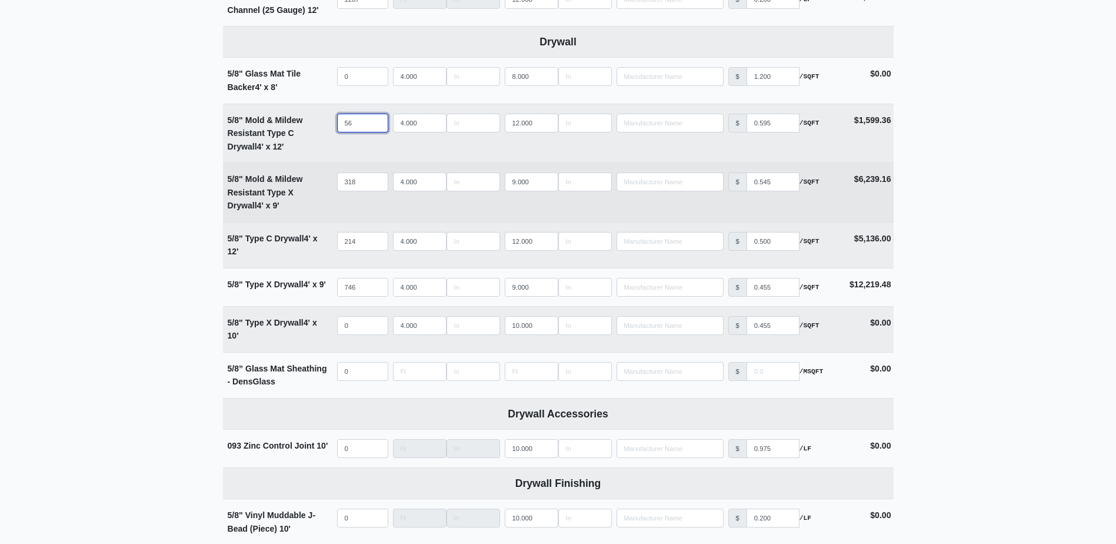
type input "56"
click at [362, 184] on input "318" at bounding box center [362, 181] width 51 height 19
type input "2"
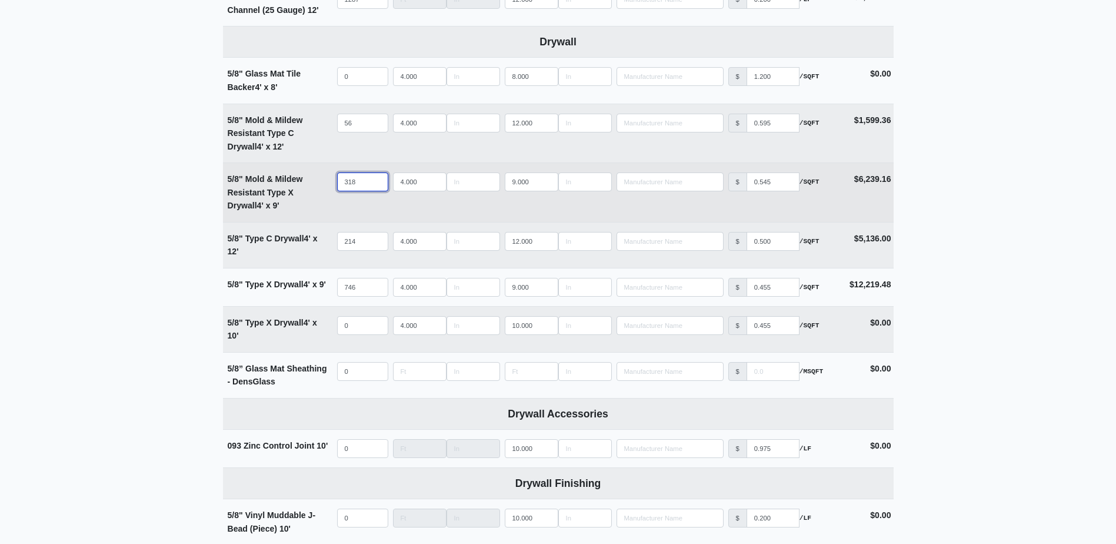
select select
type input "25"
select select
type input "250"
select select
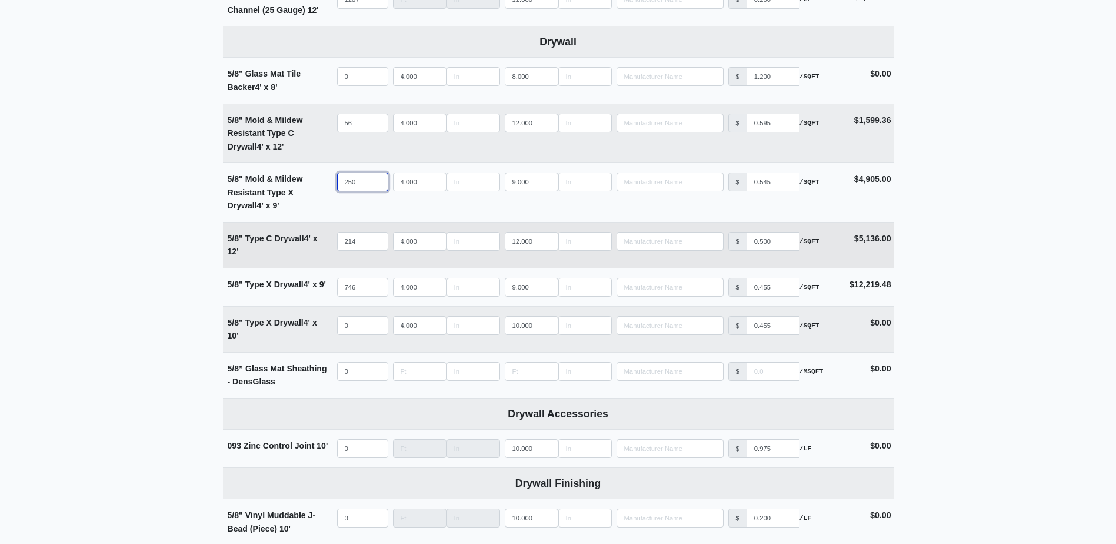
type input "250"
click at [364, 240] on input "214" at bounding box center [362, 241] width 51 height 19
type input "2"
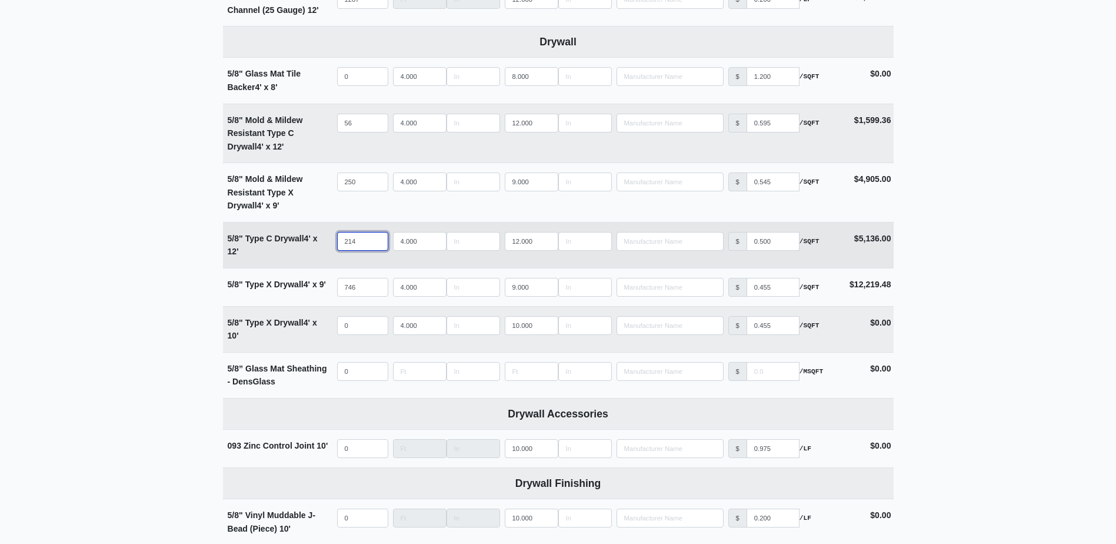
select select
type input "22"
select select
type input "226"
select select
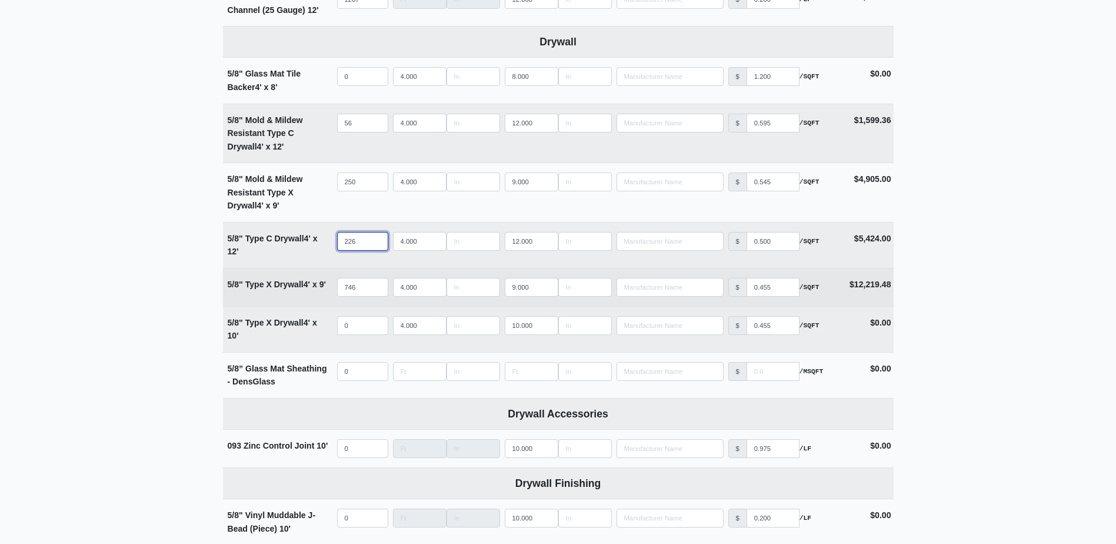
type input "226"
click at [366, 292] on input "746" at bounding box center [362, 287] width 51 height 19
type input "7"
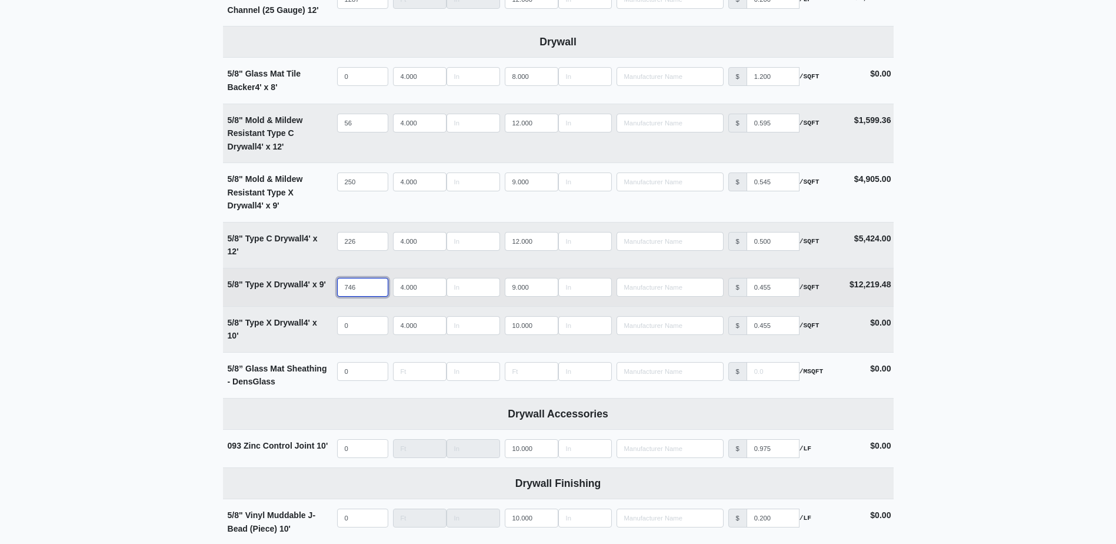
select select
type input "77"
select select
type input "776"
select select
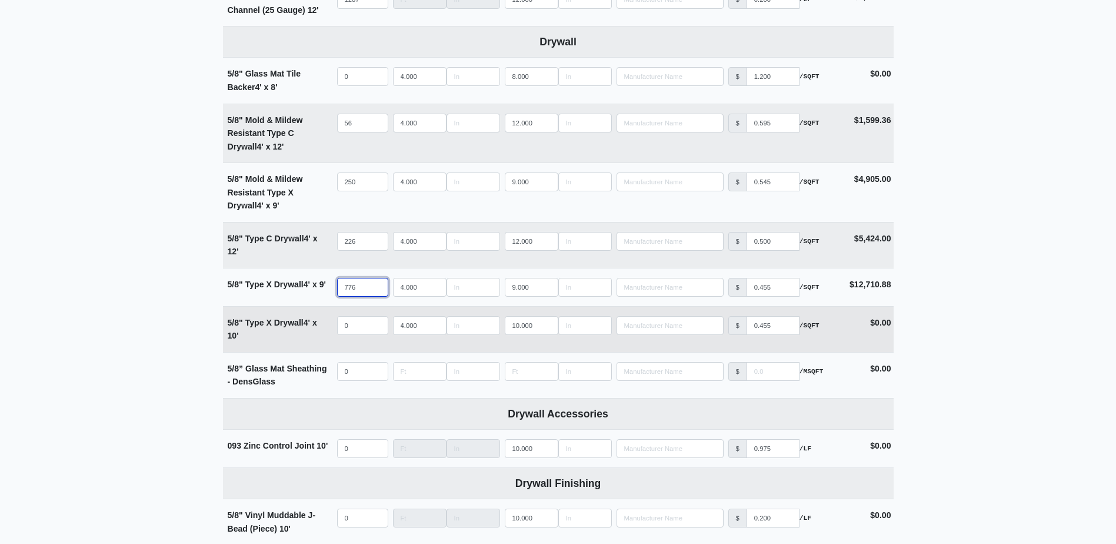
type input "776"
click at [364, 321] on input "quantity" at bounding box center [362, 325] width 51 height 19
type input "3"
select select
type input "36"
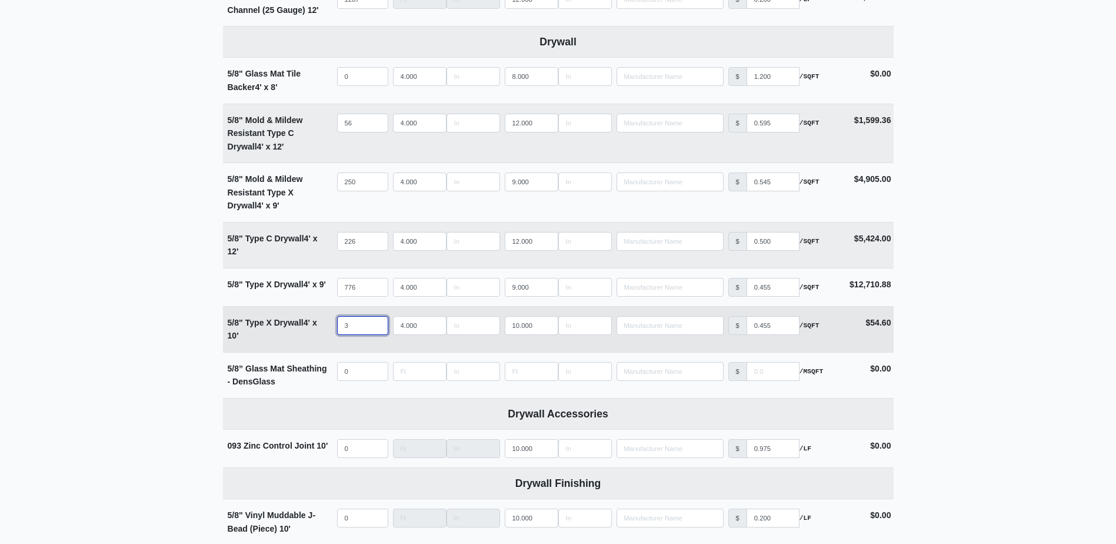
select select
type input "36"
type input "11"
select select
click at [547, 326] on input "11" at bounding box center [532, 325] width 54 height 19
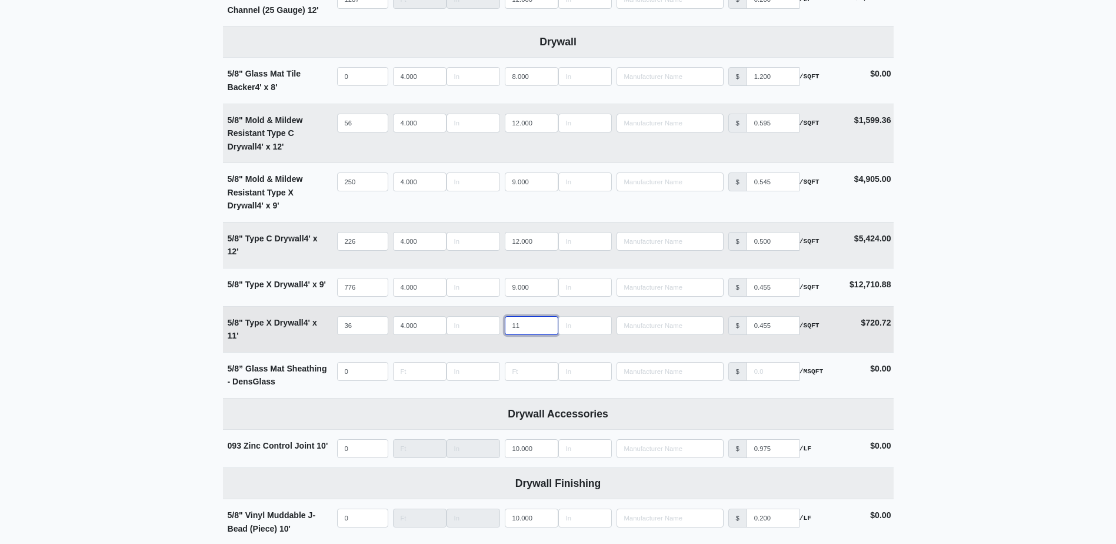
type input "12"
select select
type input "12"
click at [547, 326] on input "12" at bounding box center [532, 325] width 54 height 19
click at [78, 294] on main "Editing PO #42 Building * 2000 Floor * Basement - Level 3 Description * Main Ha…" at bounding box center [558, 402] width 1116 height 2095
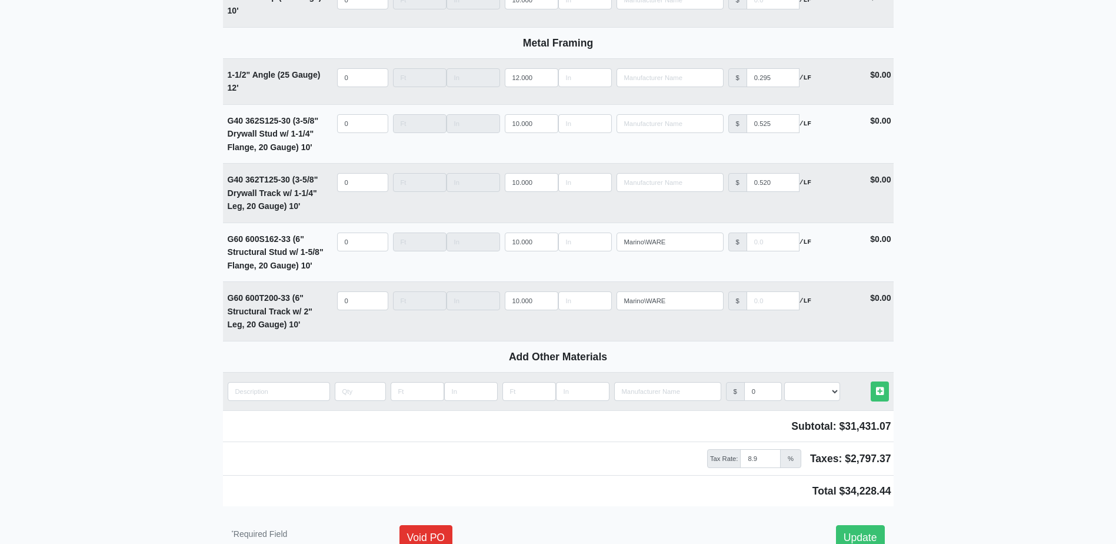
scroll to position [1669, 0]
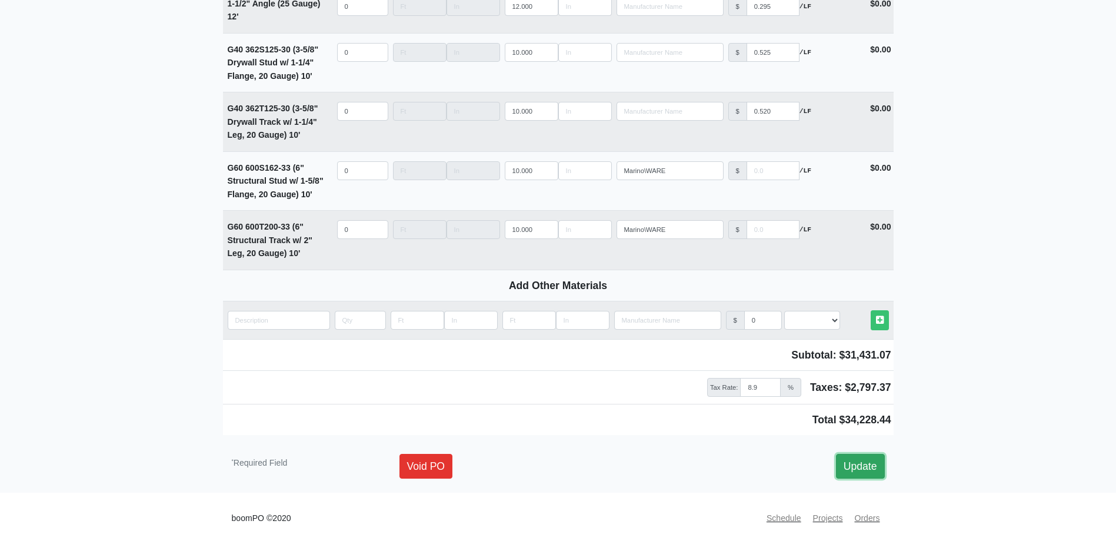
click at [865, 467] on link "Update" at bounding box center [860, 466] width 49 height 25
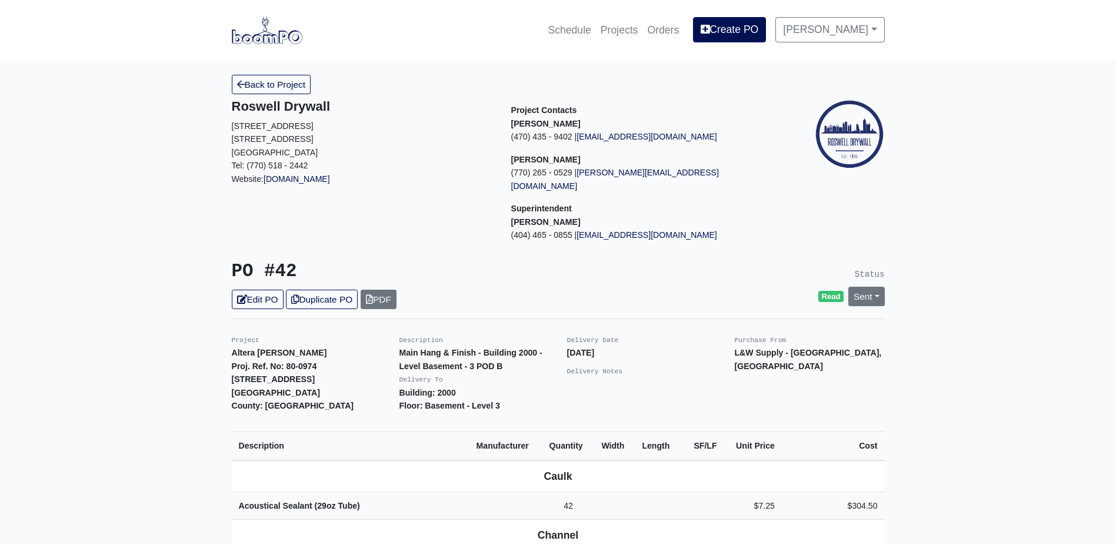
click at [261, 88] on link "Back to Project" at bounding box center [271, 84] width 79 height 19
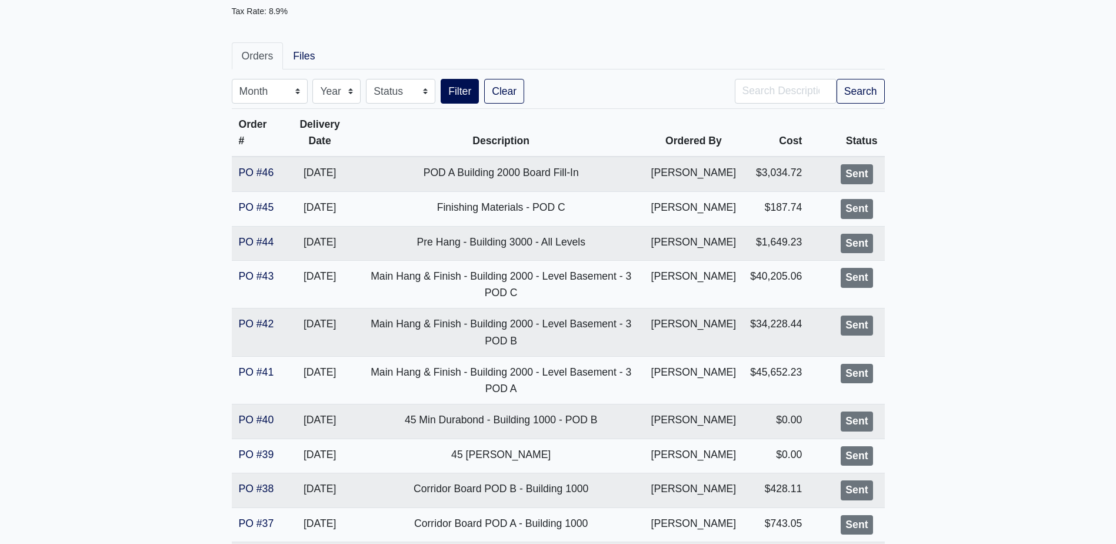
scroll to position [177, 0]
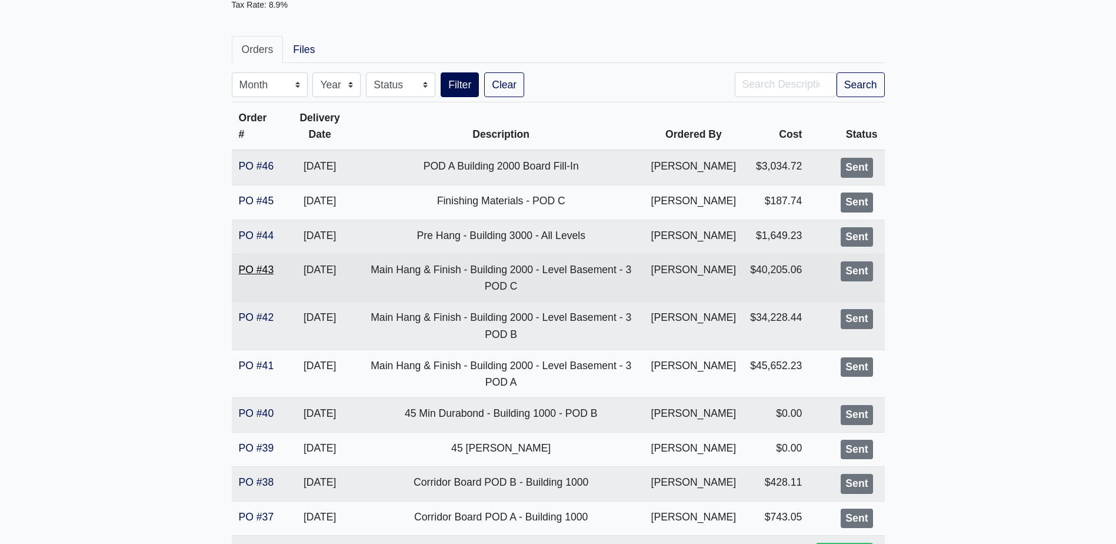
click at [266, 269] on link "PO #43" at bounding box center [256, 270] width 35 height 12
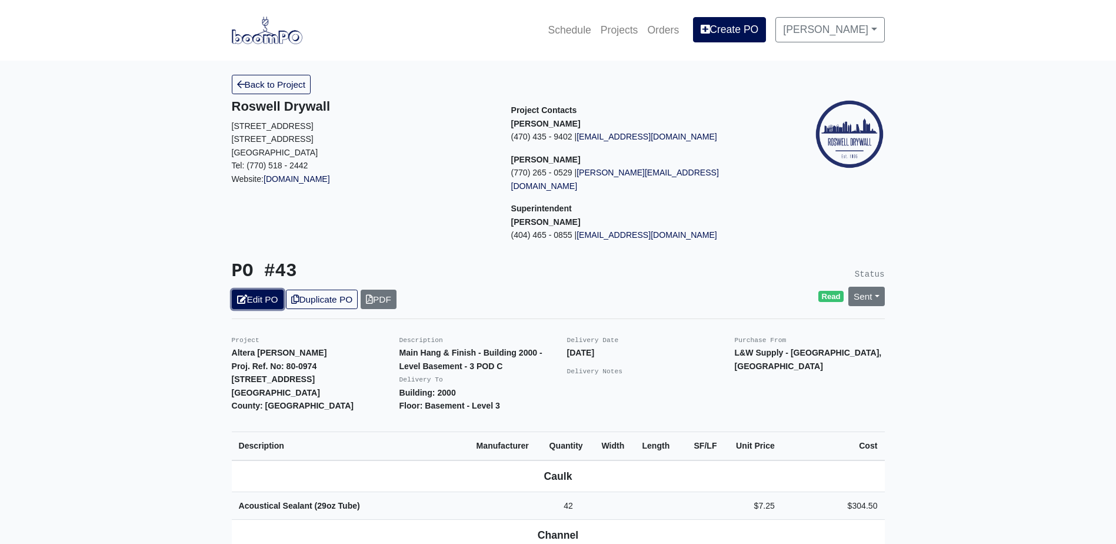
click at [243, 292] on link "Edit PO" at bounding box center [258, 298] width 52 height 19
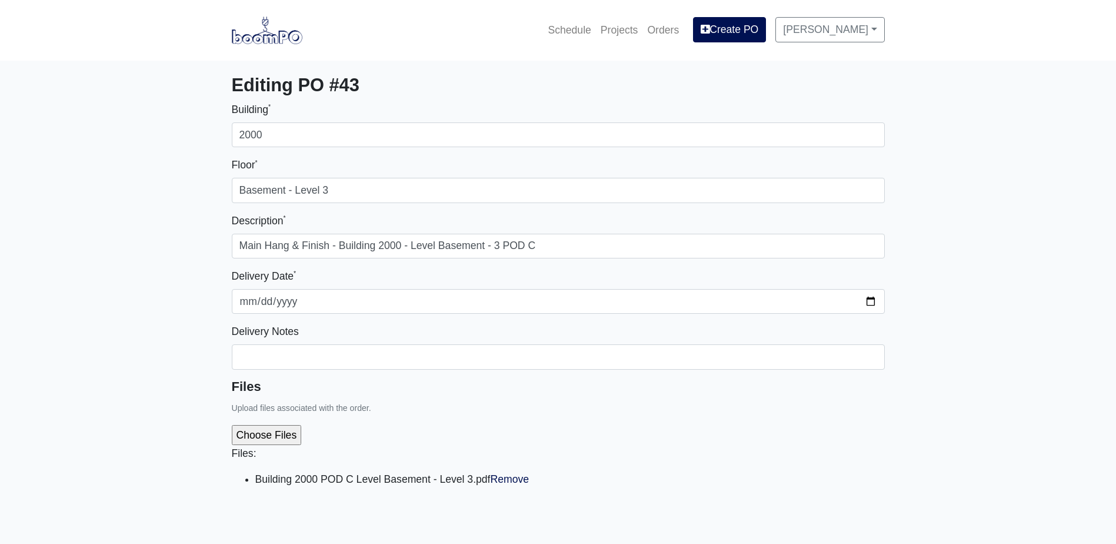
select select
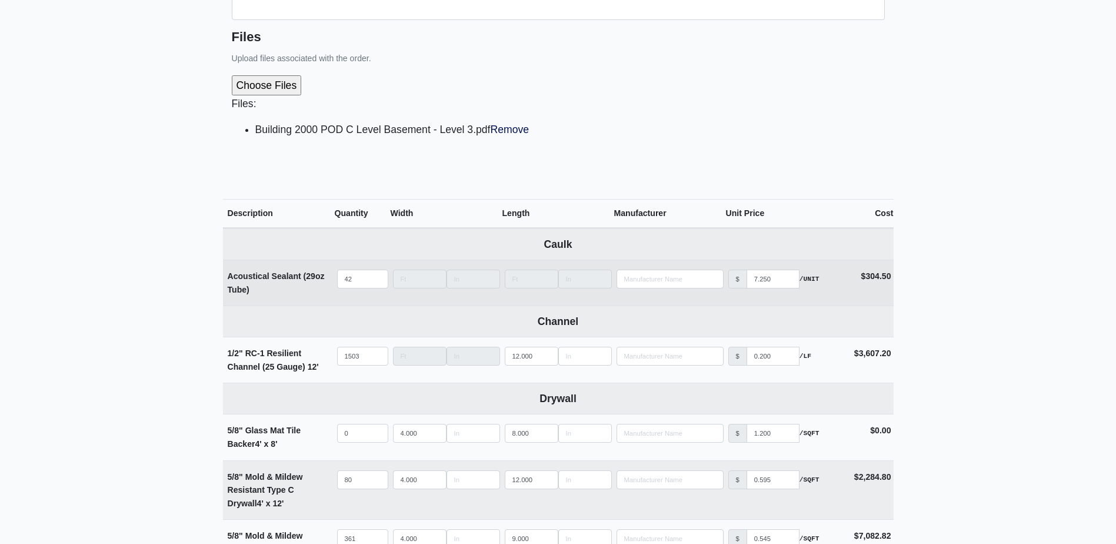
scroll to position [412, 0]
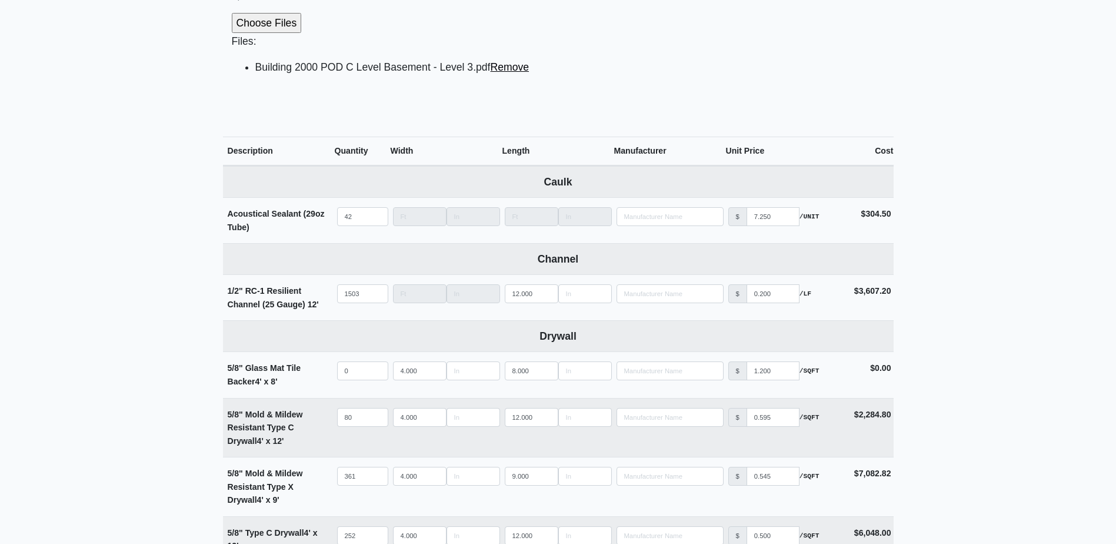
click at [514, 72] on link "Remove" at bounding box center [510, 67] width 39 height 12
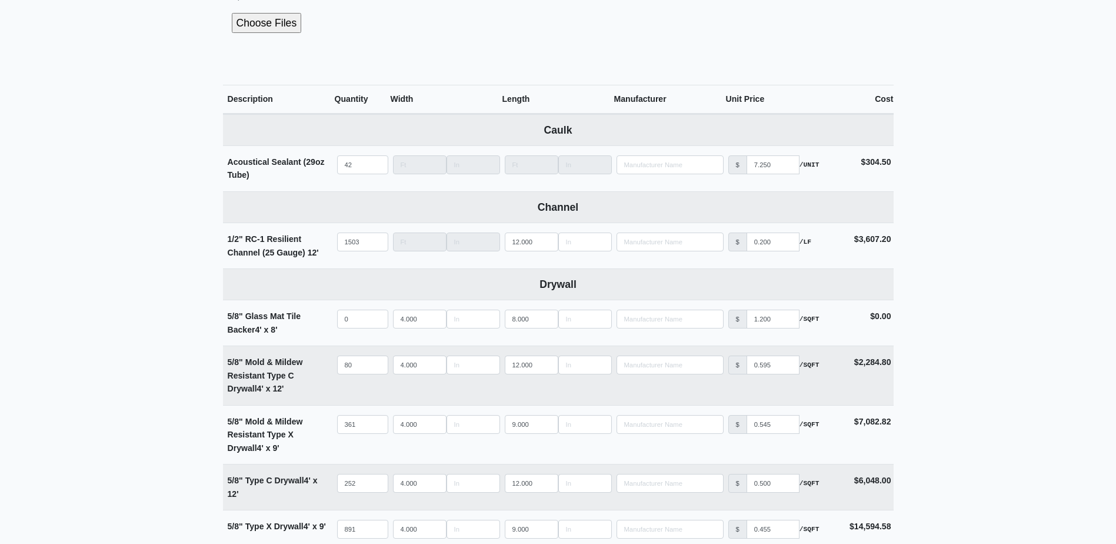
click at [276, 28] on input "file" at bounding box center [330, 23] width 196 height 20
type input "C:\fakepath\Building 2000 POD C Level Basement - Level 3.pdf"
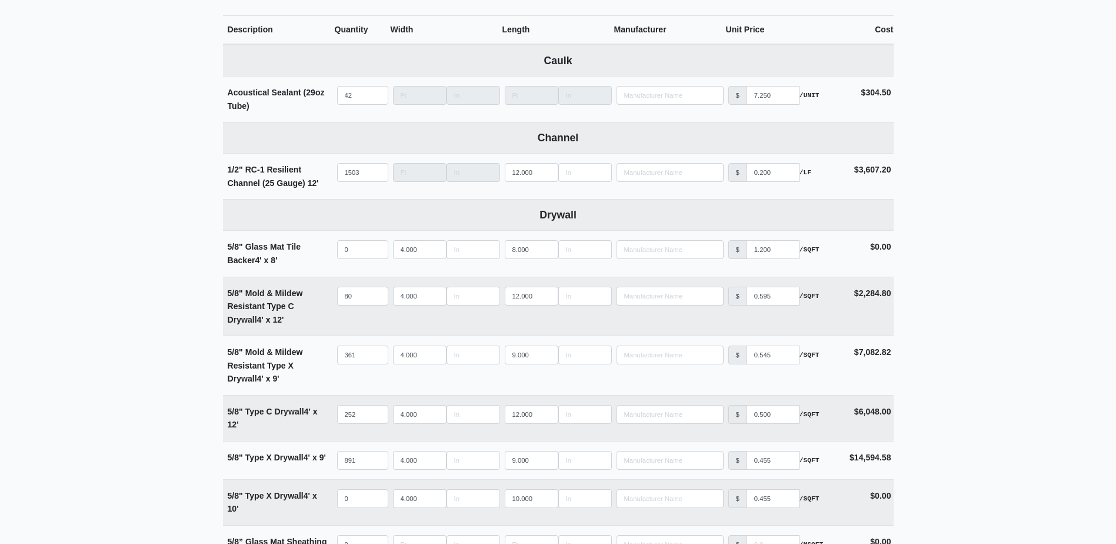
scroll to position [706, 0]
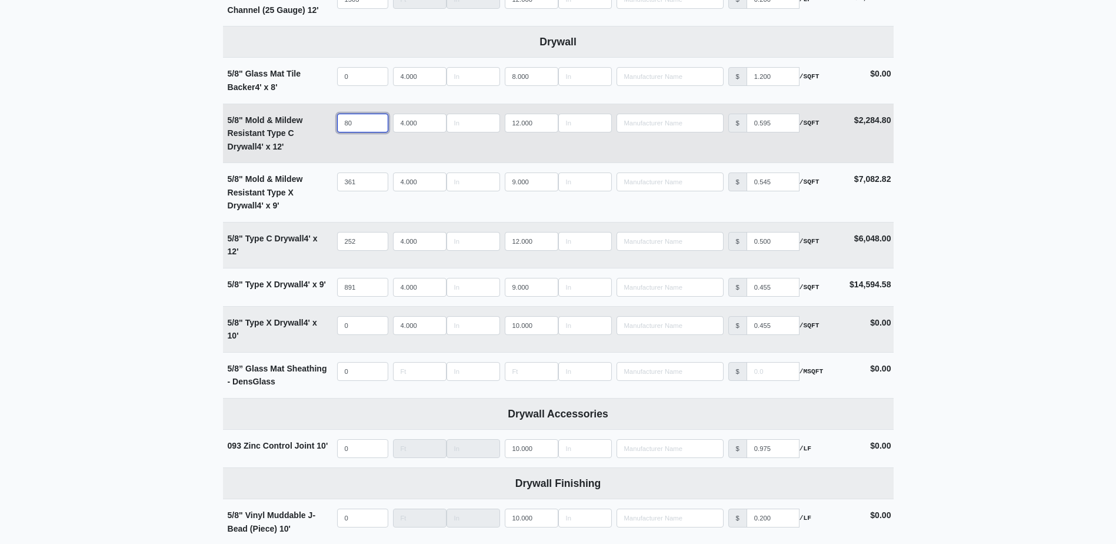
click at [364, 125] on input "80" at bounding box center [362, 123] width 51 height 19
type input "6"
select select
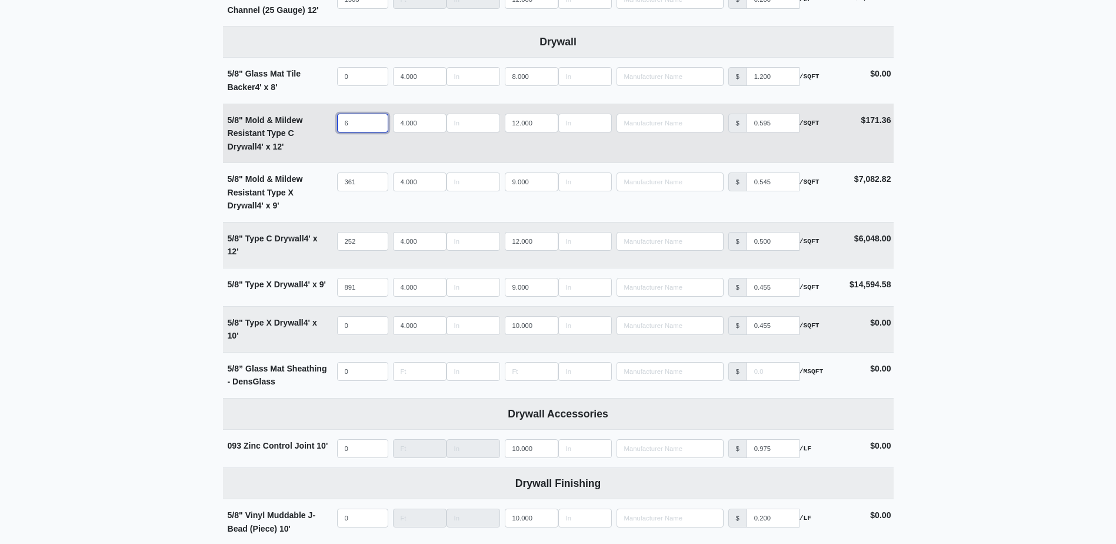
type input "66"
select select
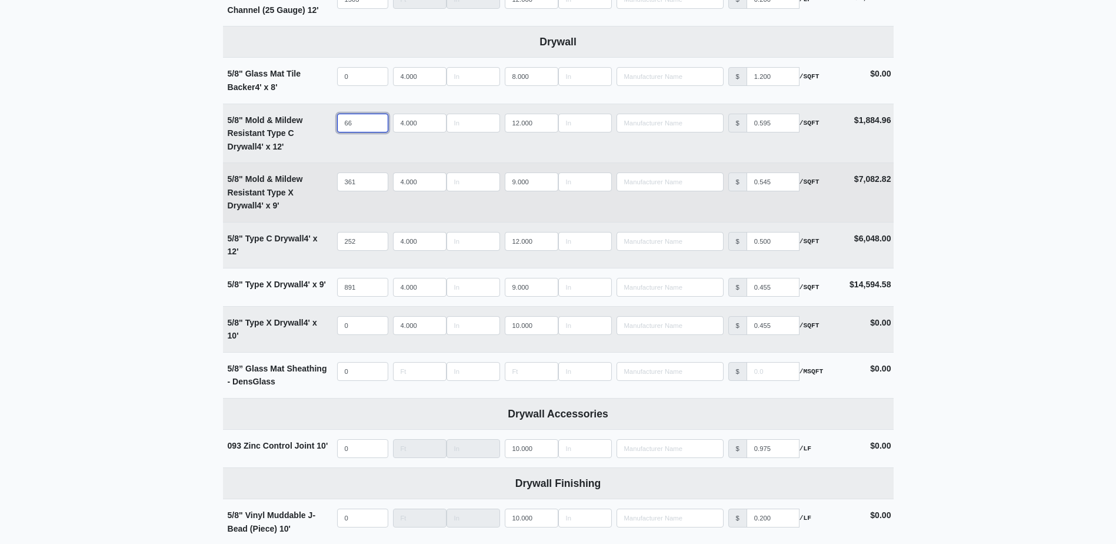
type input "66"
click at [364, 184] on input "361" at bounding box center [362, 181] width 51 height 19
type input "2"
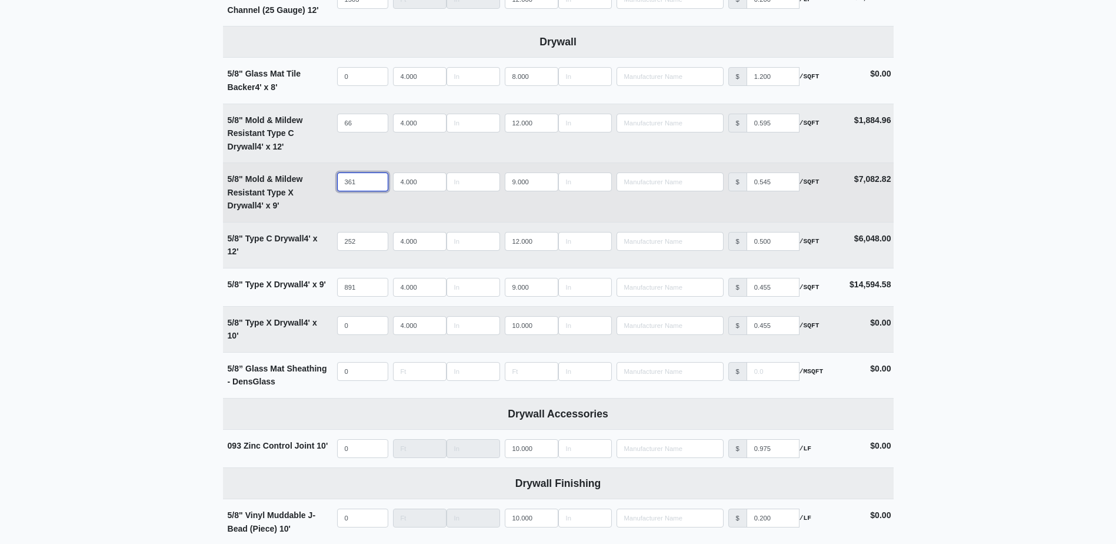
select select
type input "29"
select select
type input "293"
select select
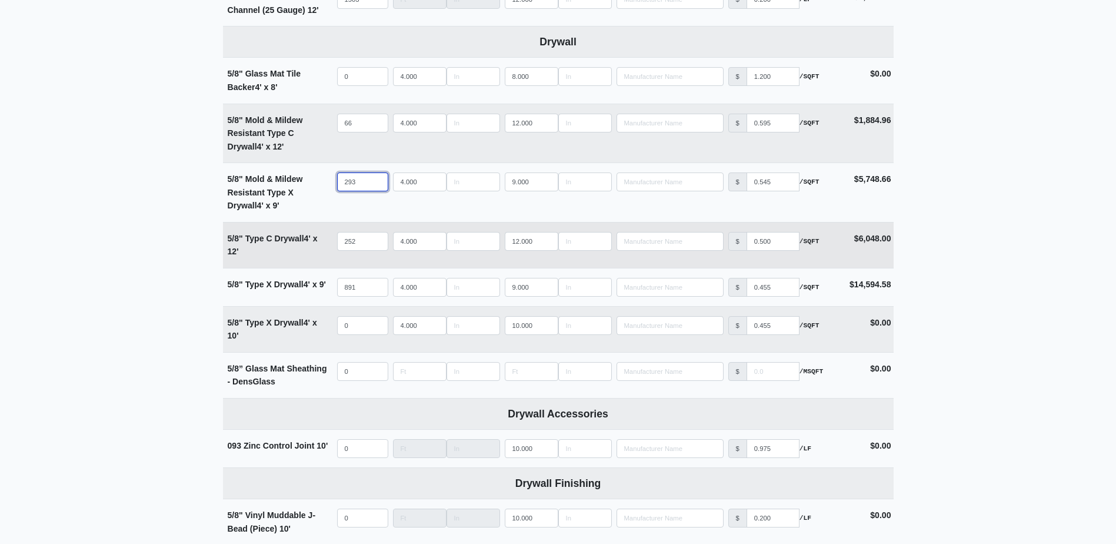
type input "293"
click at [362, 243] on input "252" at bounding box center [362, 241] width 51 height 19
type input "2"
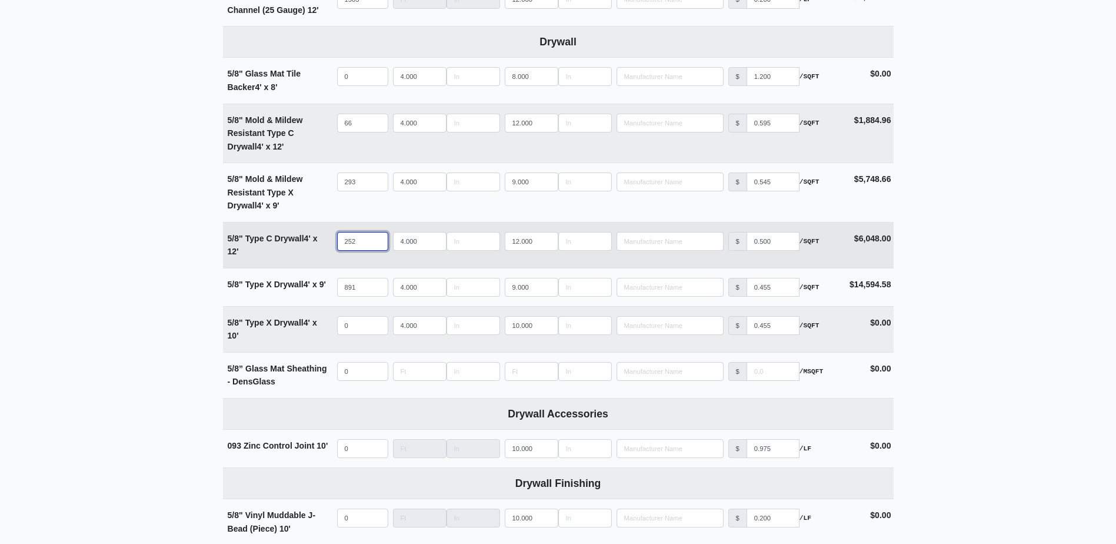
select select
type input "26"
select select
type input "264"
select select
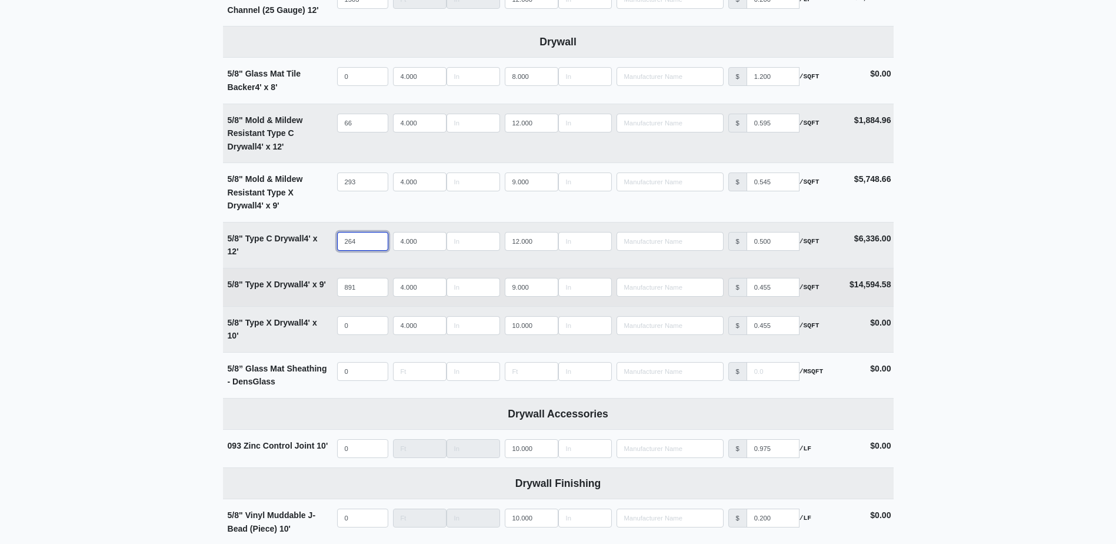
type input "264"
click at [364, 287] on input "891" at bounding box center [362, 287] width 51 height 19
type input "9"
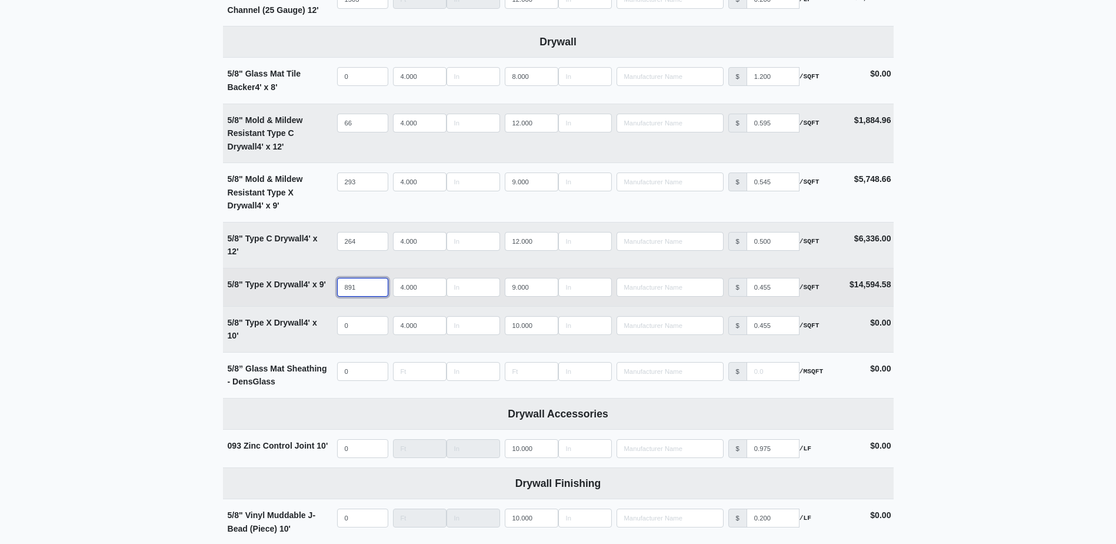
select select
type input "92"
select select
type input "921"
select select
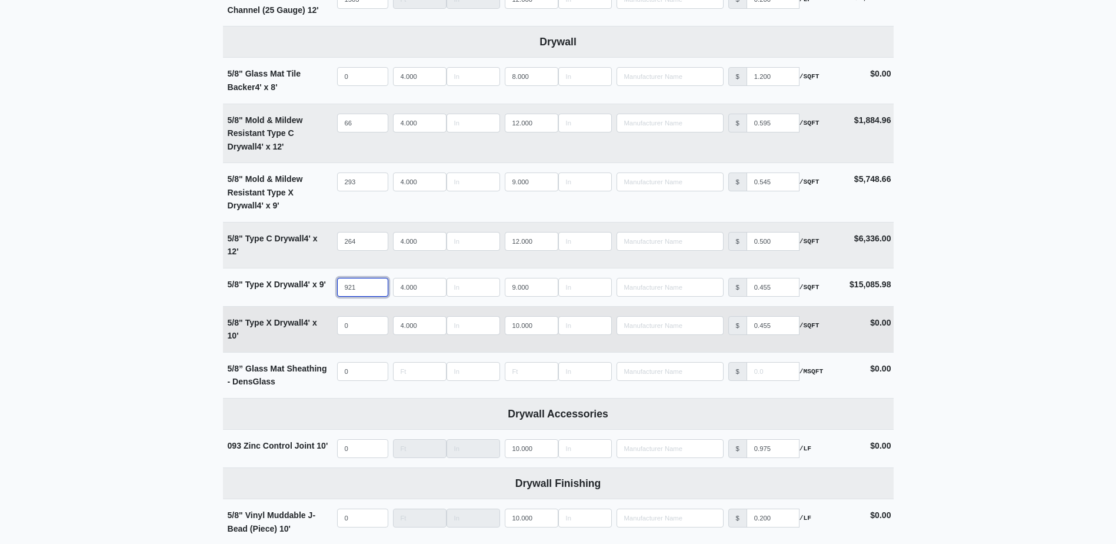
type input "921"
click at [366, 327] on input "quantity" at bounding box center [362, 325] width 51 height 19
type input "3"
select select
type input "36"
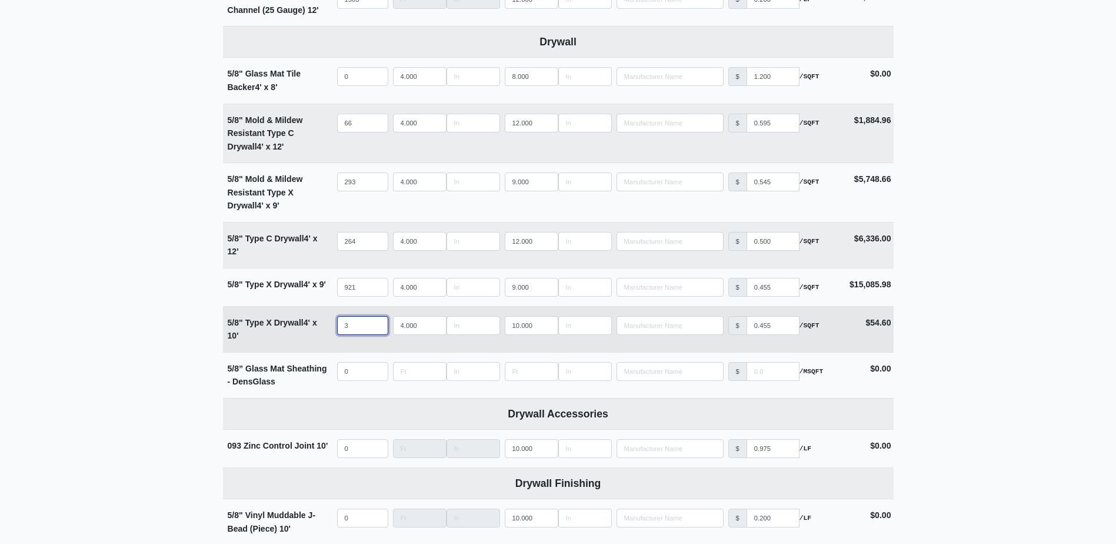
select select
type input "36"
type input "11"
select select
click at [551, 325] on input "11" at bounding box center [532, 325] width 54 height 19
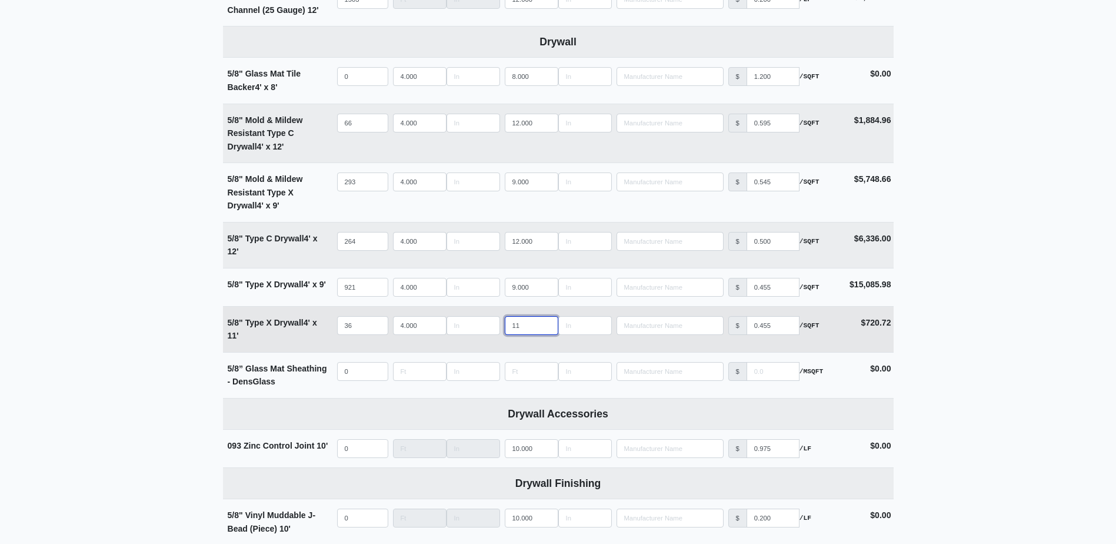
type input "12"
select select
type input "12"
click at [549, 325] on input "12" at bounding box center [532, 325] width 54 height 19
click at [119, 318] on main "Editing PO #43 Building * 2000 Floor * Basement - Level 3 Description * Main Ha…" at bounding box center [558, 402] width 1116 height 2095
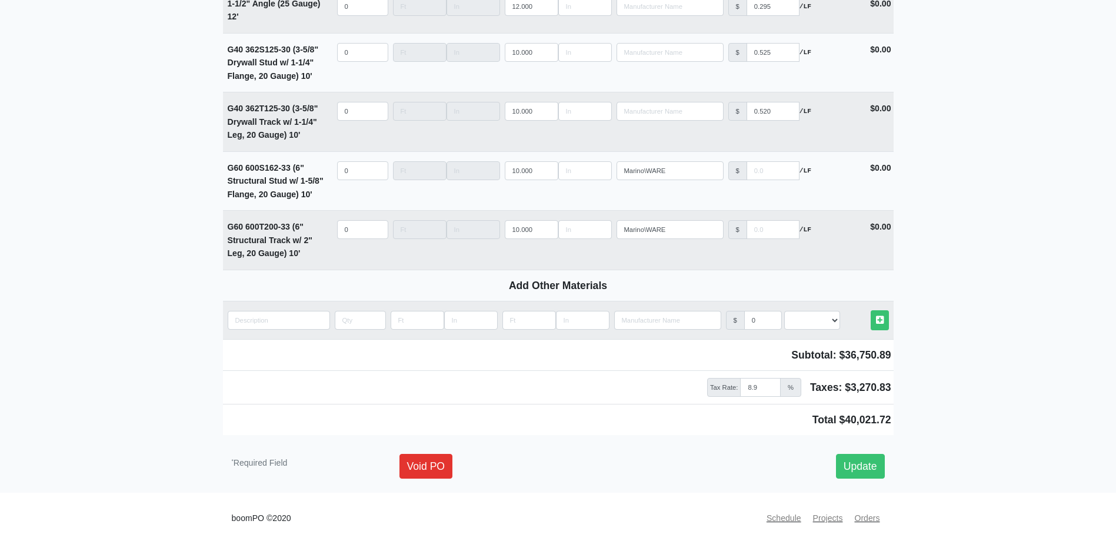
scroll to position [1669, 0]
click at [867, 465] on link "Update" at bounding box center [860, 466] width 49 height 25
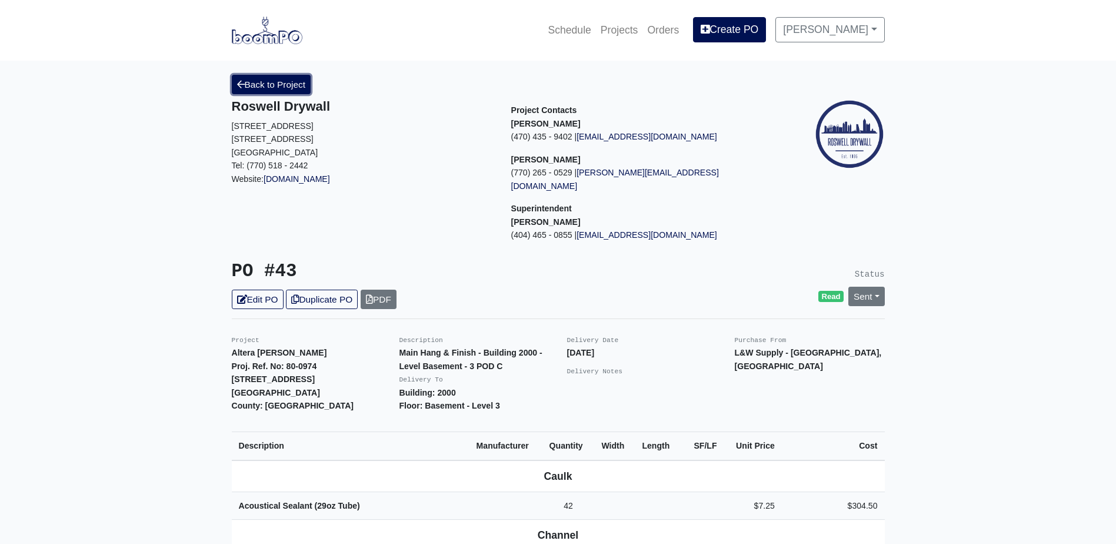
click at [261, 94] on link "Back to Project" at bounding box center [271, 84] width 79 height 19
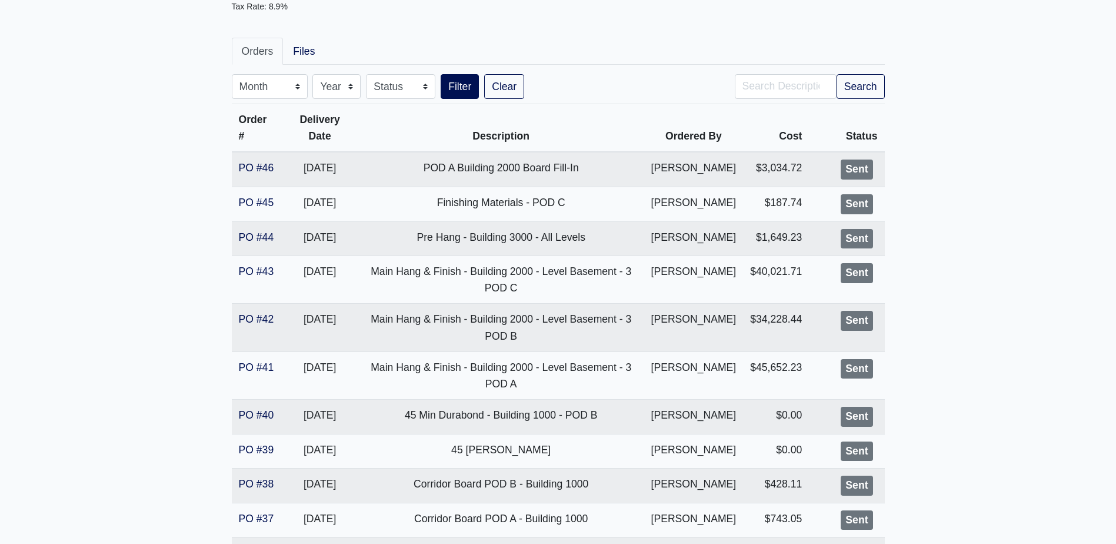
scroll to position [177, 0]
